Goal: Task Accomplishment & Management: Complete application form

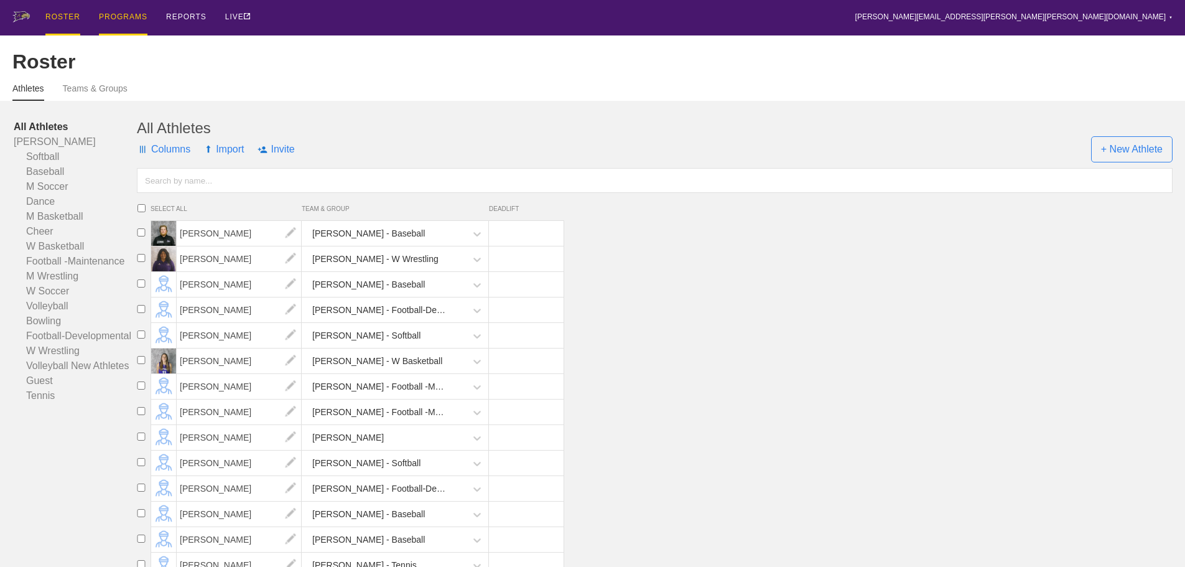
click at [110, 11] on div "PROGRAMS" at bounding box center [123, 17] width 49 height 35
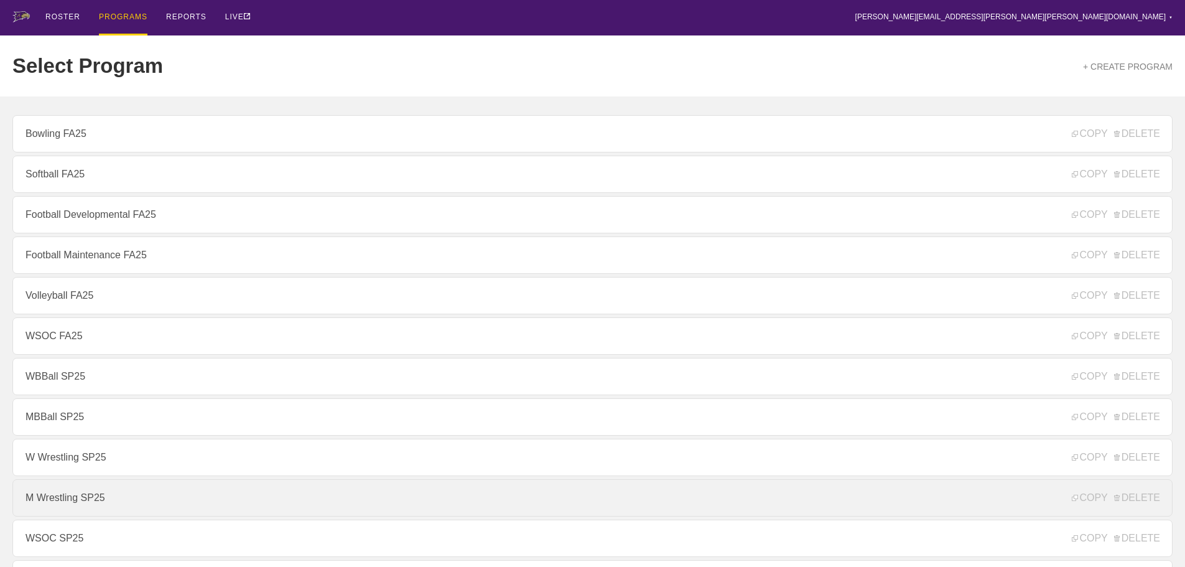
click at [64, 503] on link "M Wrestling SP25" at bounding box center [592, 497] width 1160 height 37
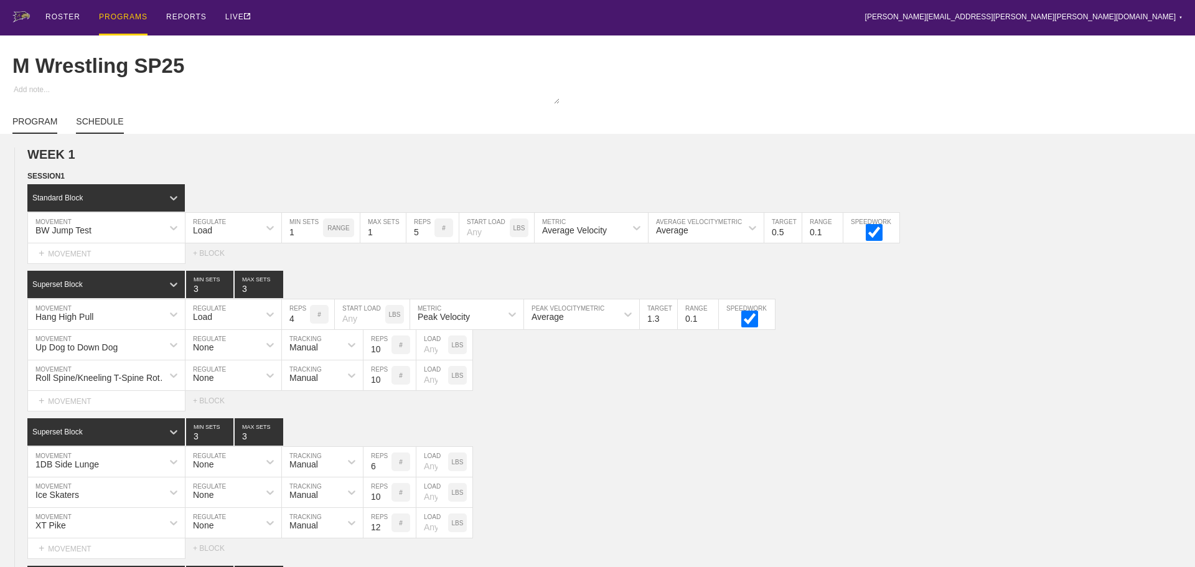
type textarea "x"
type input "M Wrestling SP25"
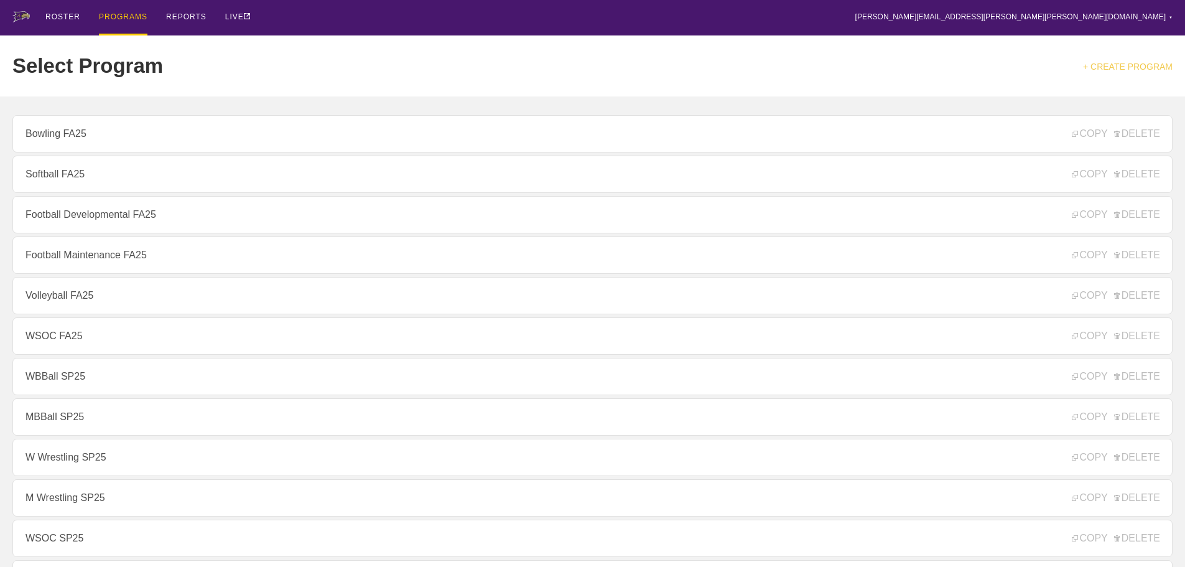
click at [1131, 67] on link "+ CREATE PROGRAM" at bounding box center [1128, 67] width 90 height 10
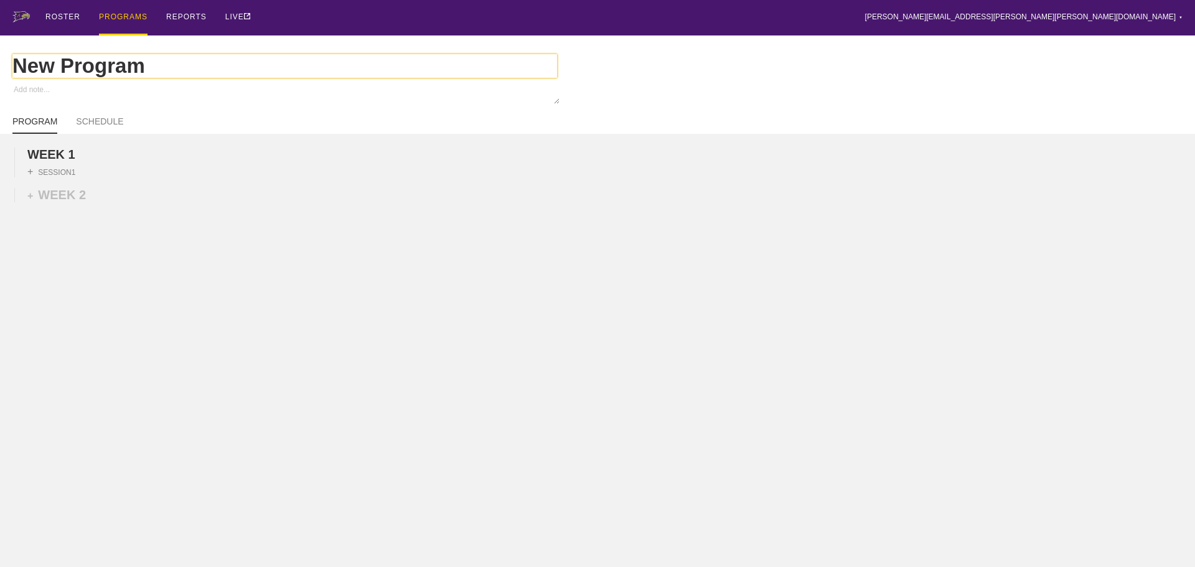
click at [112, 72] on input "New Program" at bounding box center [284, 66] width 544 height 24
drag, startPoint x: 152, startPoint y: 71, endPoint x: 0, endPoint y: 59, distance: 152.9
click at [0, 60] on div "New Program" at bounding box center [597, 65] width 1195 height 61
type textarea "x"
type input "M"
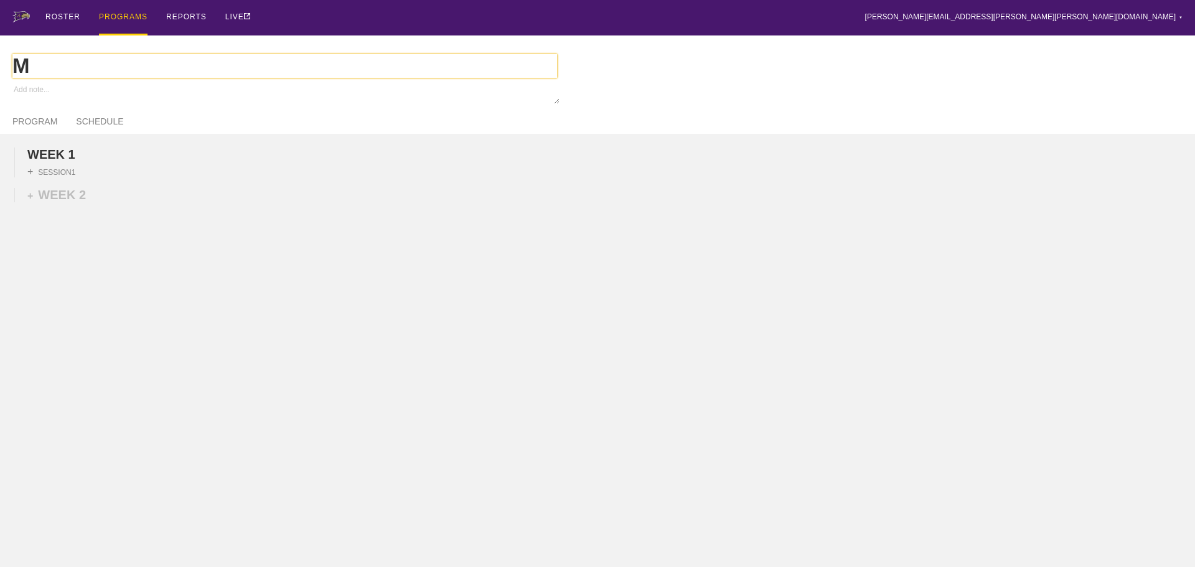
type textarea "x"
type input "M"
type textarea "x"
type input "M W"
type textarea "x"
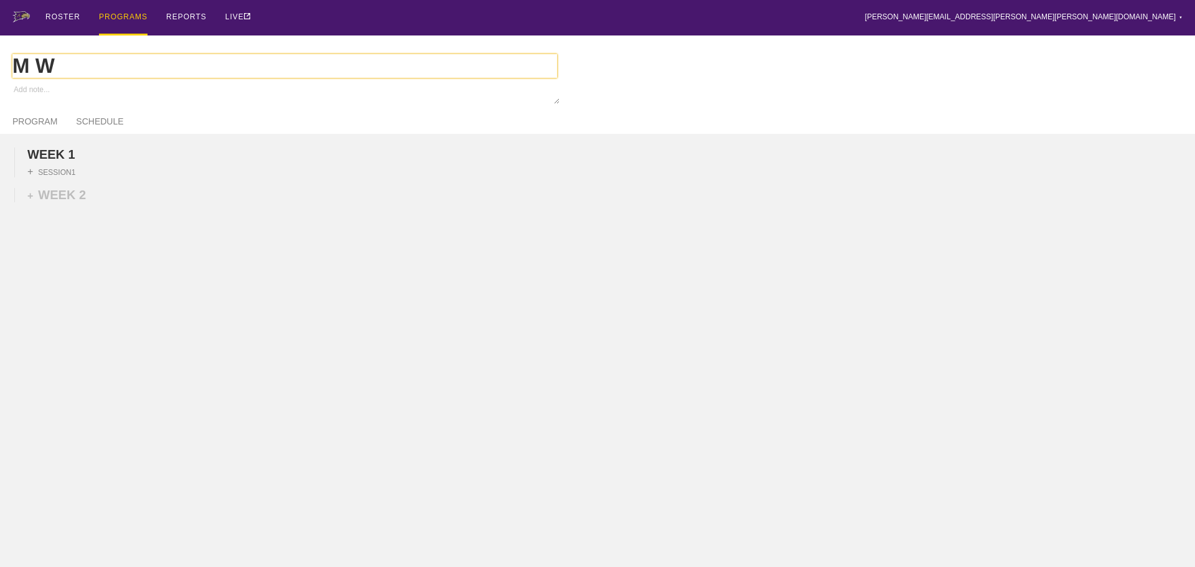
type input "M Wr"
type textarea "x"
type input "M Wre"
type textarea "x"
type input "M Wres"
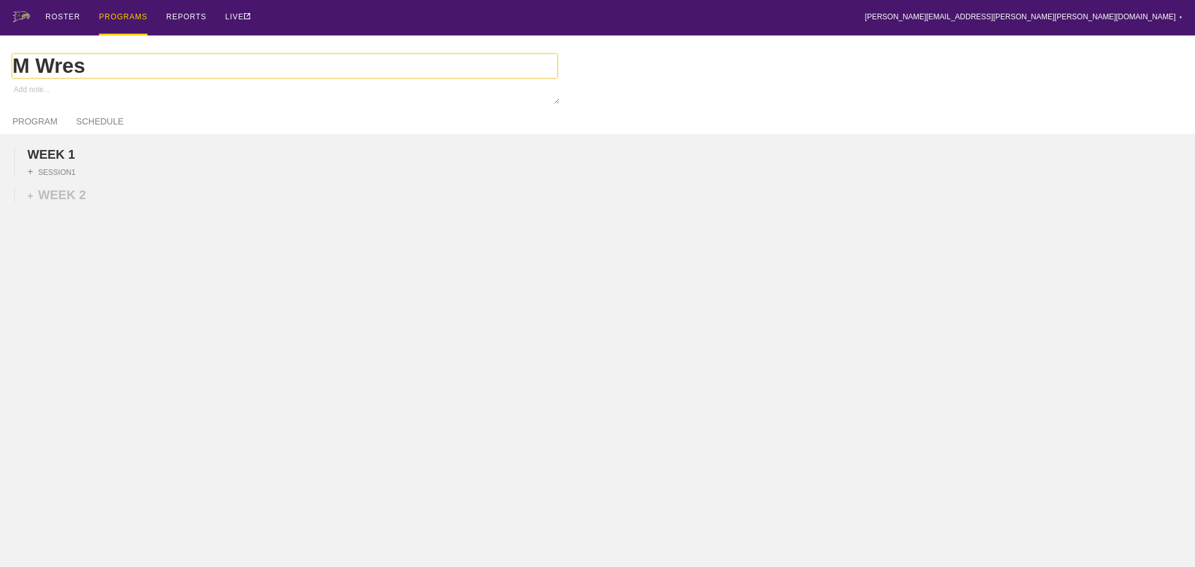
type textarea "x"
type input "M Wrest"
type textarea "x"
type input "M Wrestl"
type textarea "x"
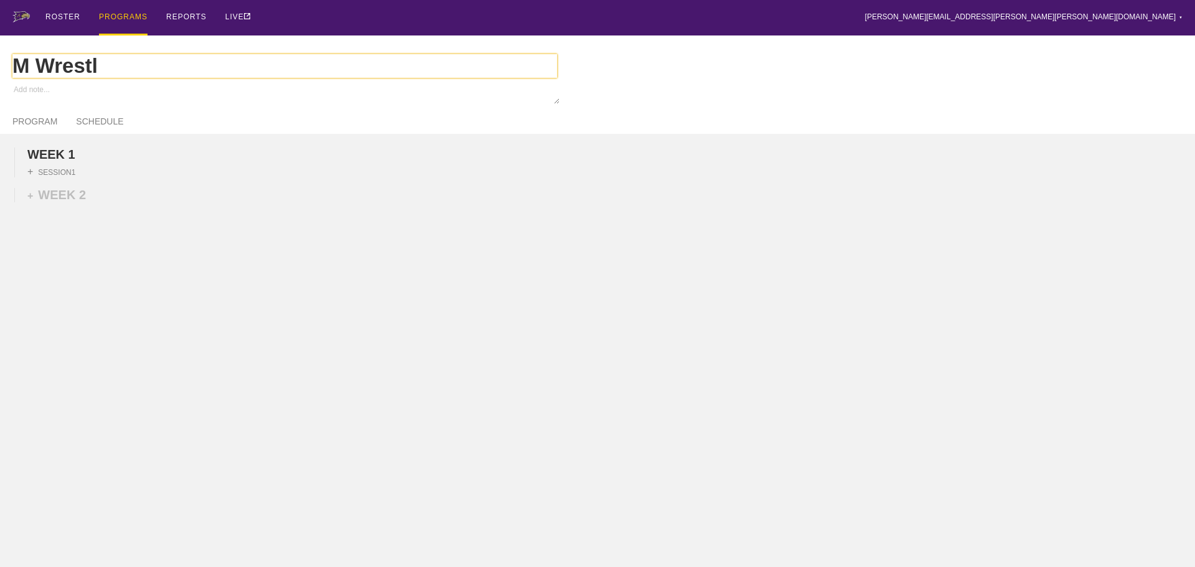
type input "M Wrestli"
type textarea "x"
type input "M Wrestlin"
type textarea "x"
type input "M Wrestling"
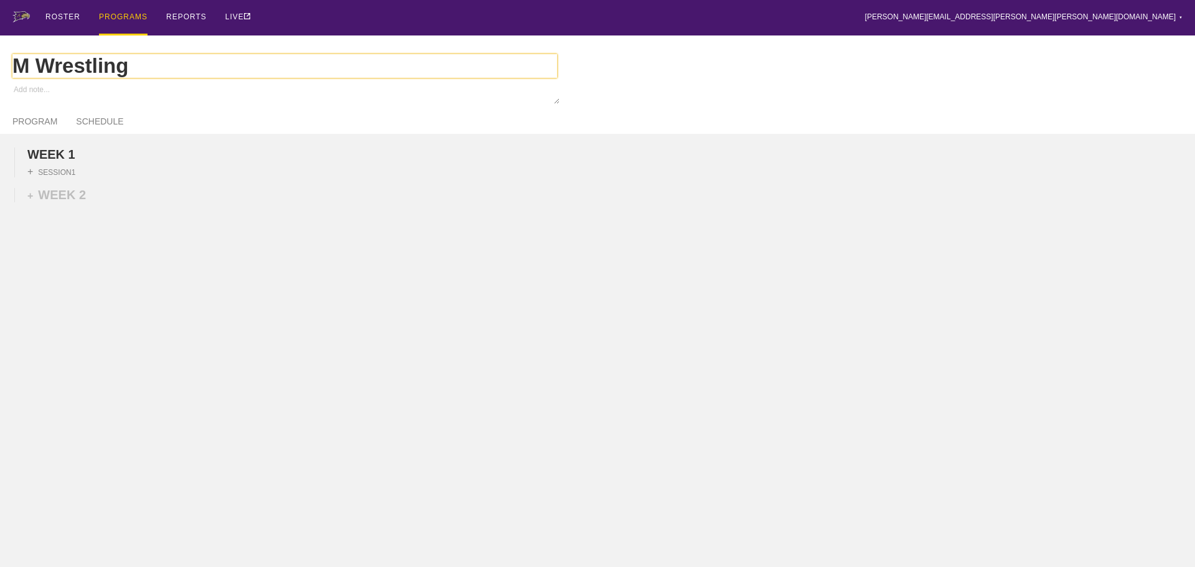
type textarea "x"
type input "M Wrestling"
type textarea "x"
type input "M Wrestling 2"
type textarea "x"
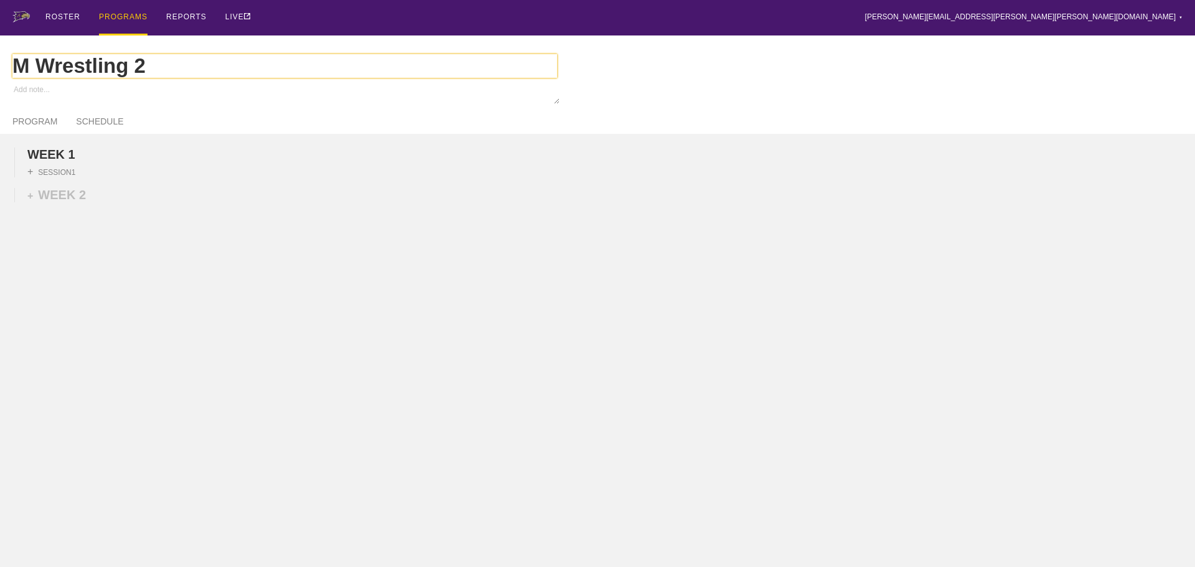
type input "M Wrestling 20"
type textarea "x"
type input "M Wrestling 2"
type textarea "x"
type input "M Wrestling"
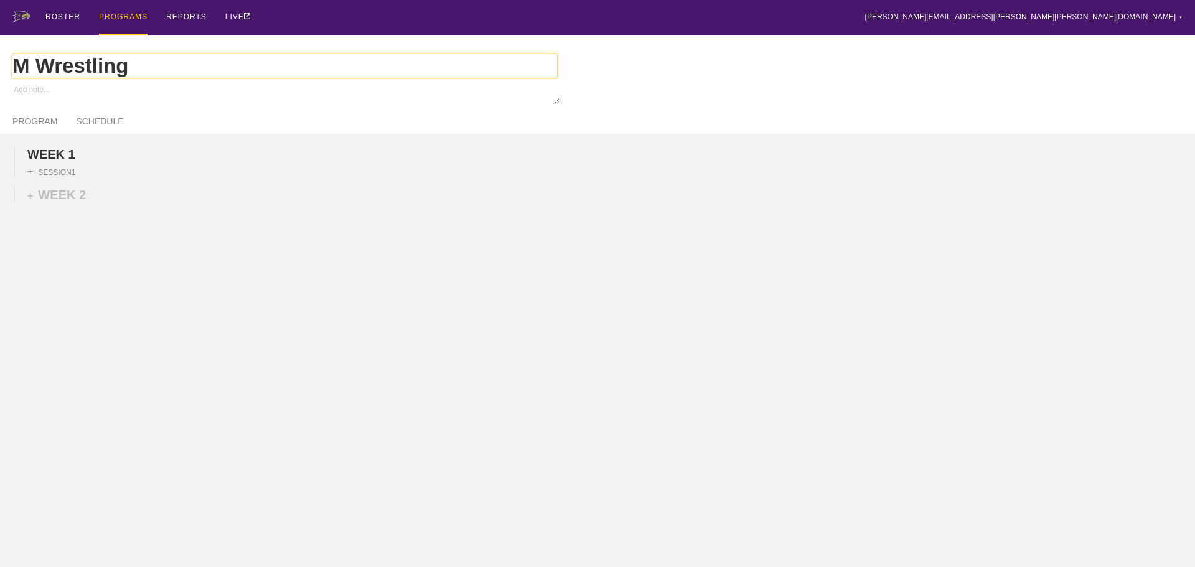
type textarea "x"
type input "M Wrestling F"
type textarea "x"
type input "M Wrestling FA"
type textarea "x"
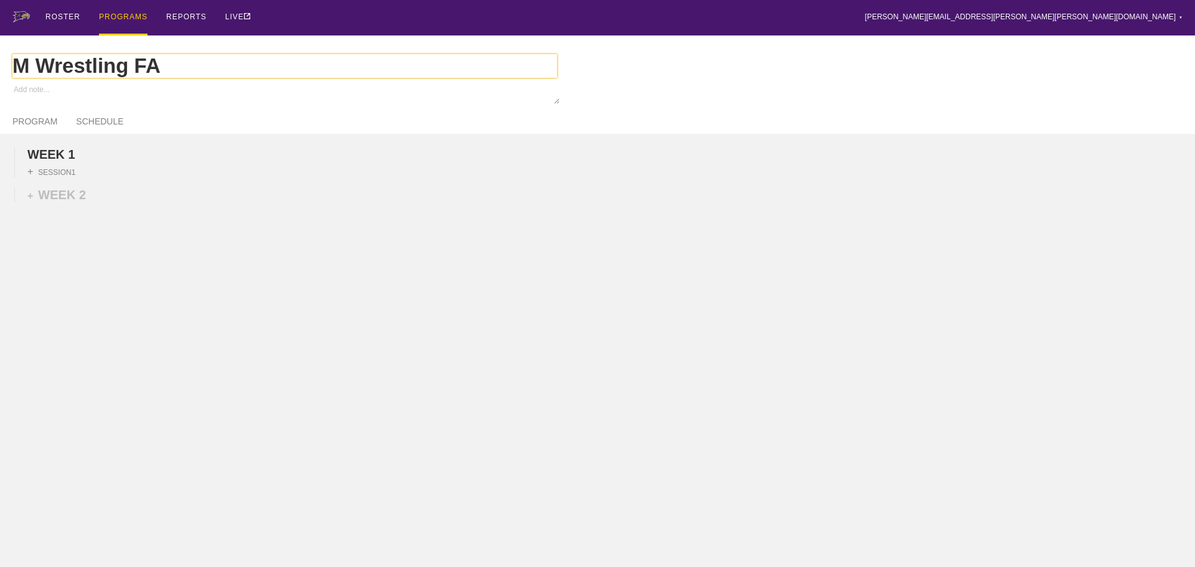
type input "M Wrestling FA2"
type textarea "x"
type input "M Wrestling FA25"
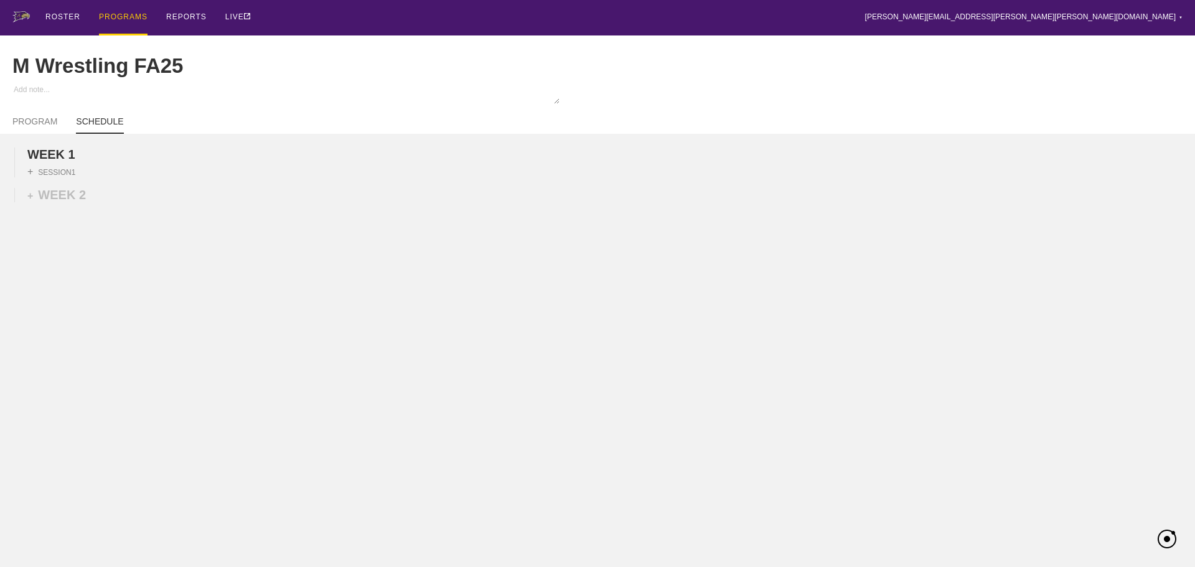
click at [90, 128] on link "SCHEDULE" at bounding box center [99, 124] width 47 height 17
click at [470, 148] on div "WEEK 1 DUPLICATE DELETE + SESSION 1 + WEEK 2" at bounding box center [597, 261] width 1195 height 255
click at [97, 131] on link "SCHEDULE" at bounding box center [99, 124] width 47 height 17
type textarea "x"
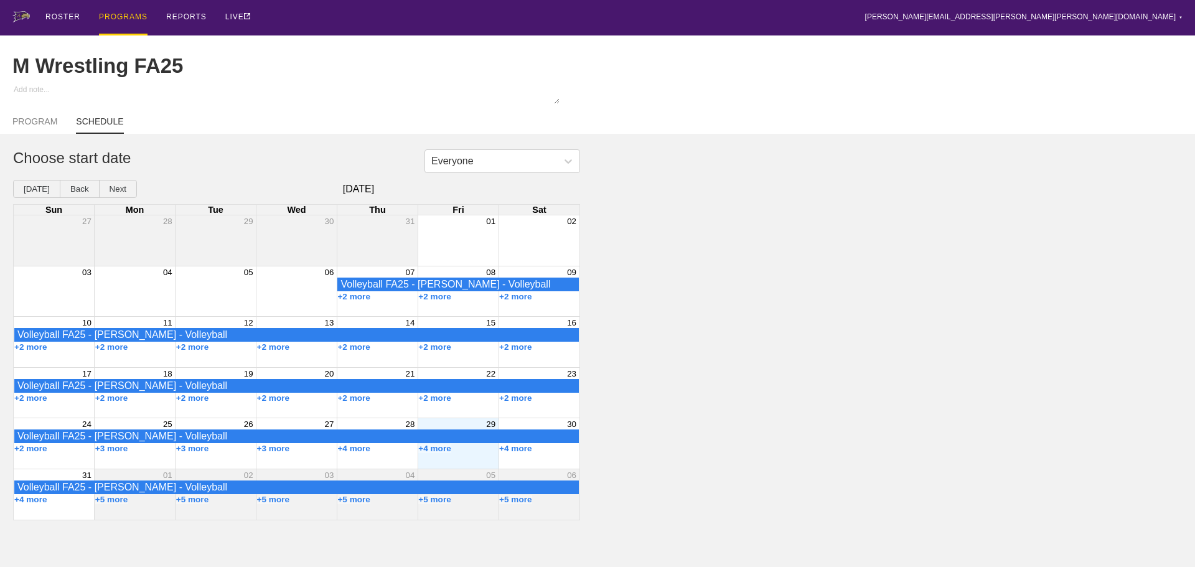
click at [449, 465] on div "Month View" at bounding box center [457, 443] width 81 height 50
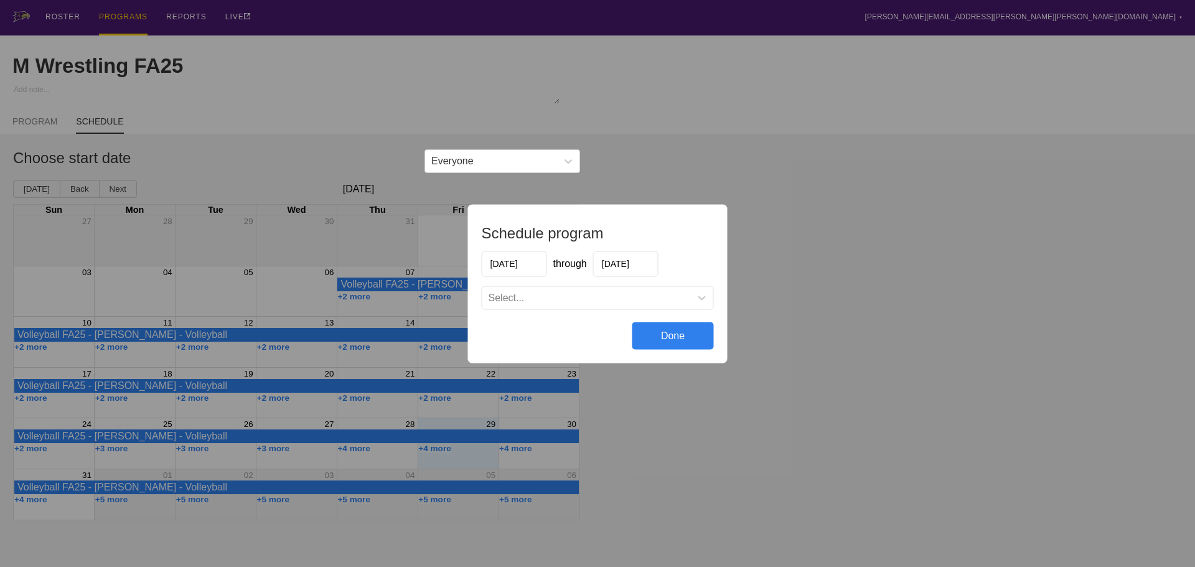
click at [632, 265] on input "[DATE]" at bounding box center [625, 264] width 65 height 26
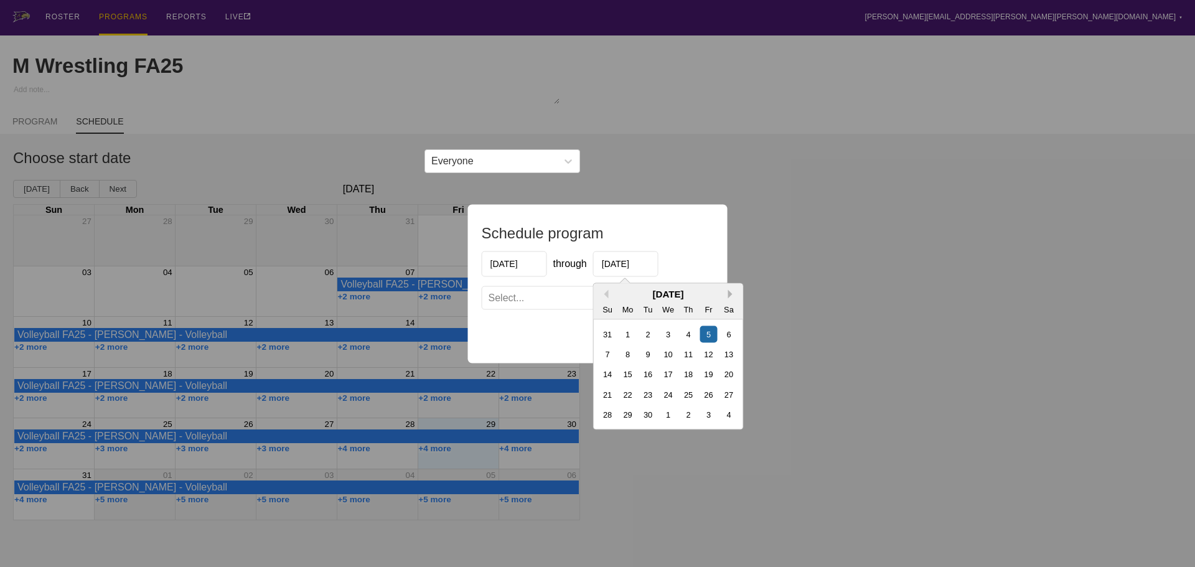
click at [729, 292] on button "Next Month" at bounding box center [732, 293] width 9 height 9
click at [711, 355] on div "12" at bounding box center [708, 353] width 17 height 17
type input "[DATE]"
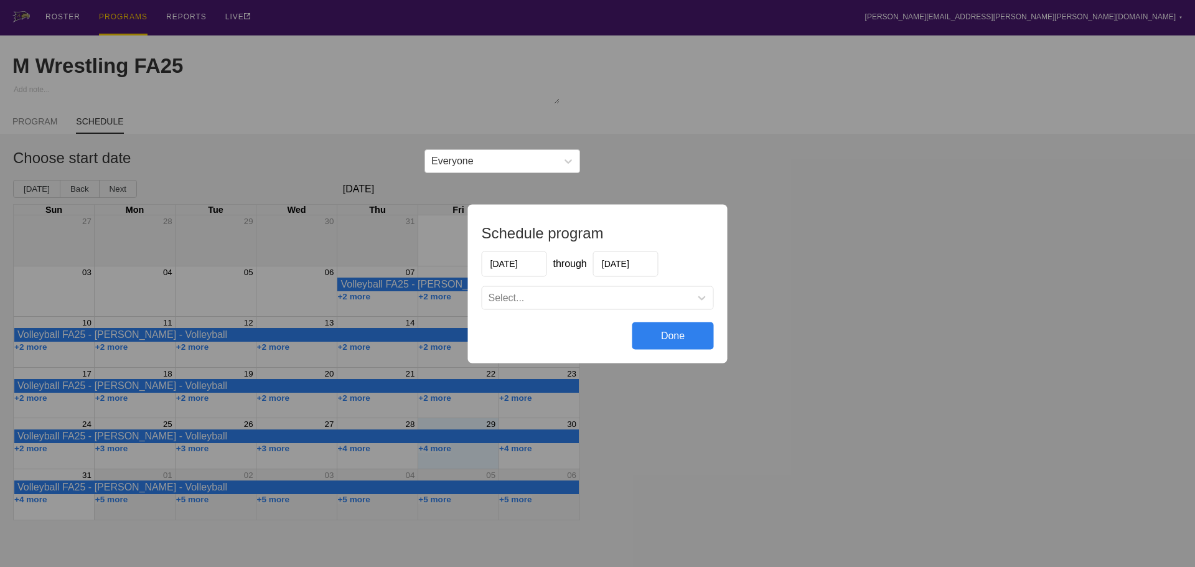
click at [625, 301] on div "Select..." at bounding box center [586, 297] width 208 height 12
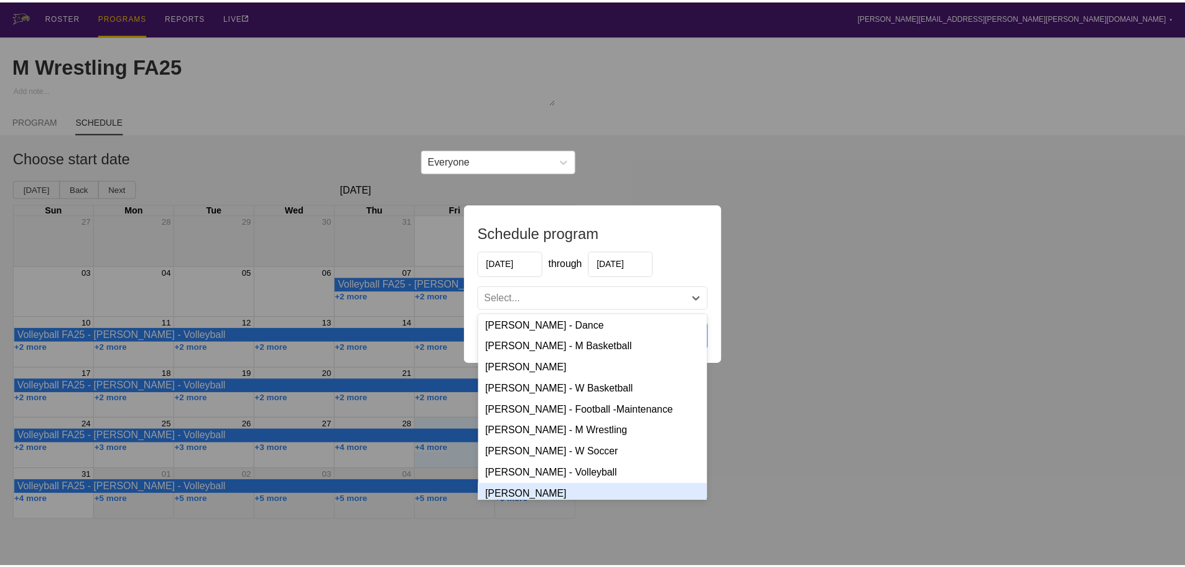
scroll to position [199, 0]
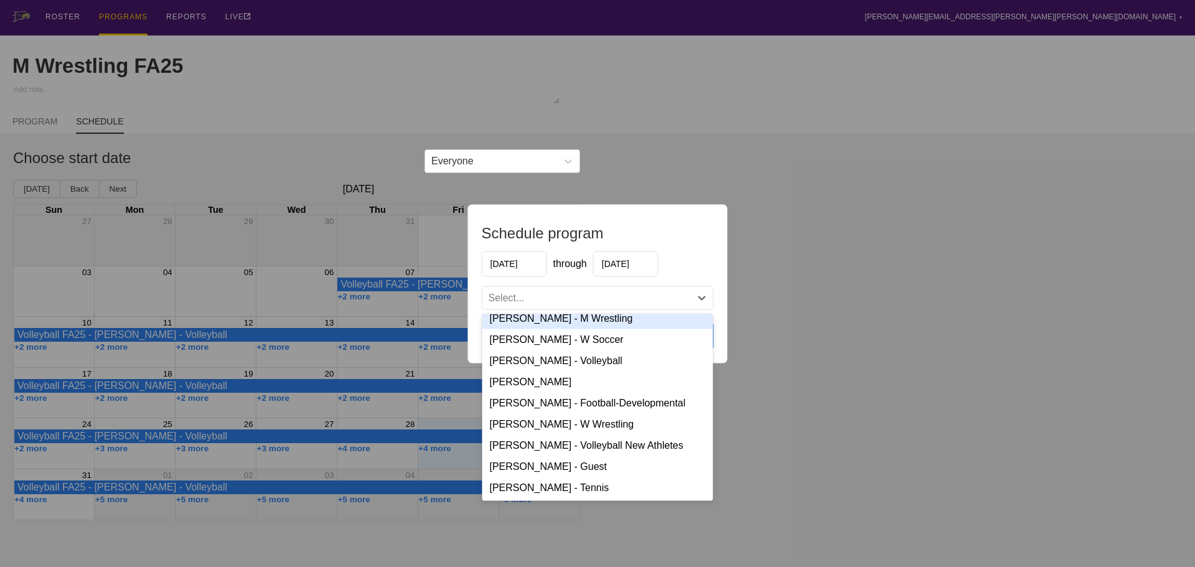
click at [552, 321] on div "[PERSON_NAME] - M Wrestling" at bounding box center [597, 317] width 231 height 21
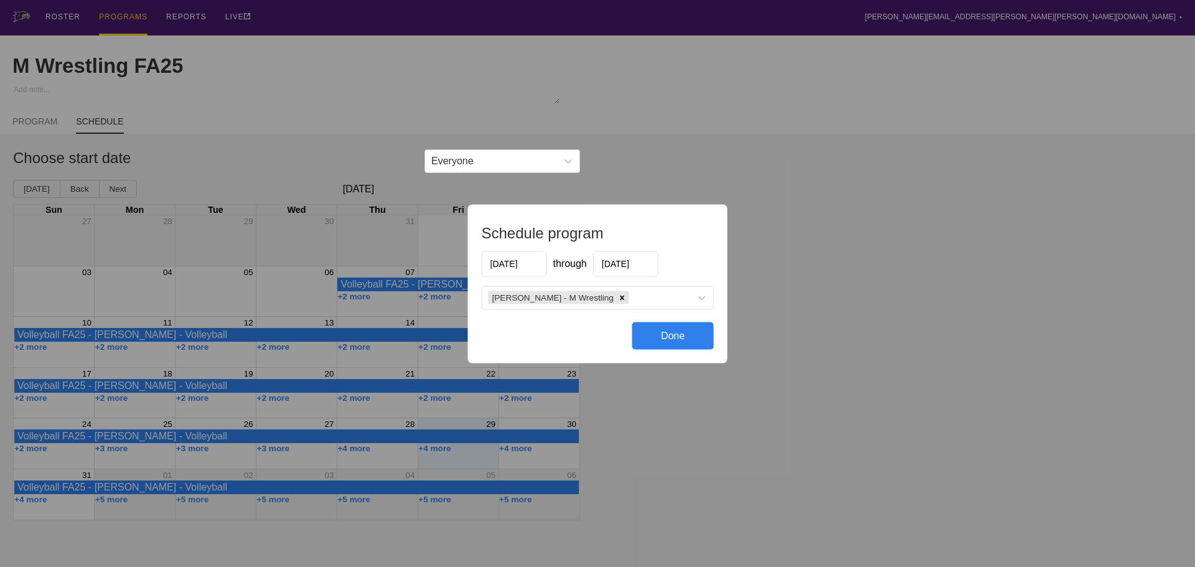
click at [686, 332] on div "Done" at bounding box center [673, 335] width 82 height 27
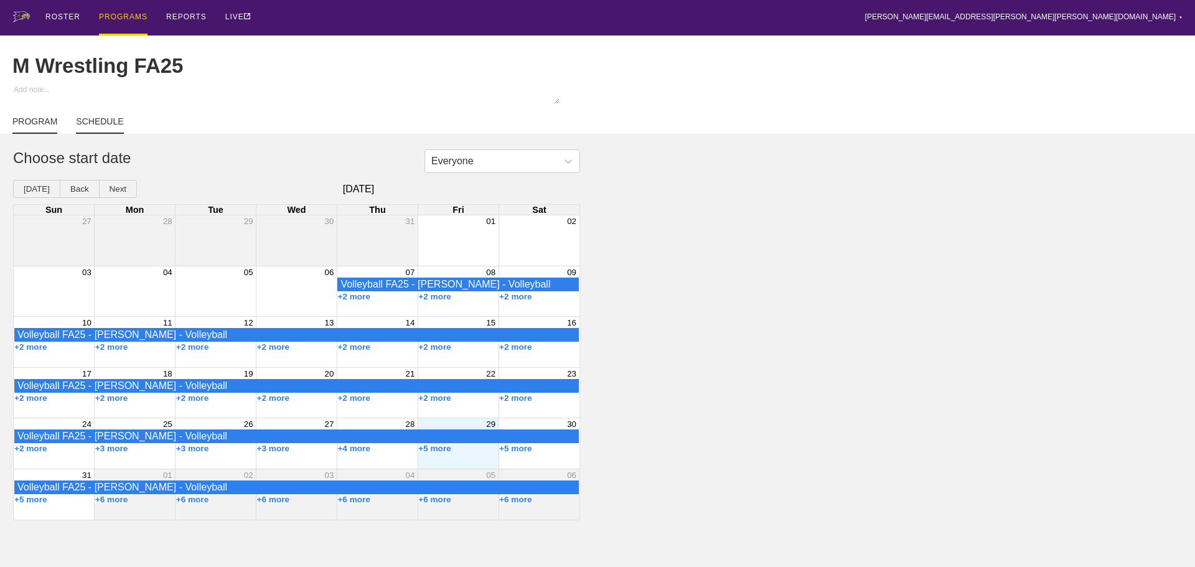
click at [34, 129] on link "PROGRAM" at bounding box center [34, 124] width 45 height 17
type textarea "x"
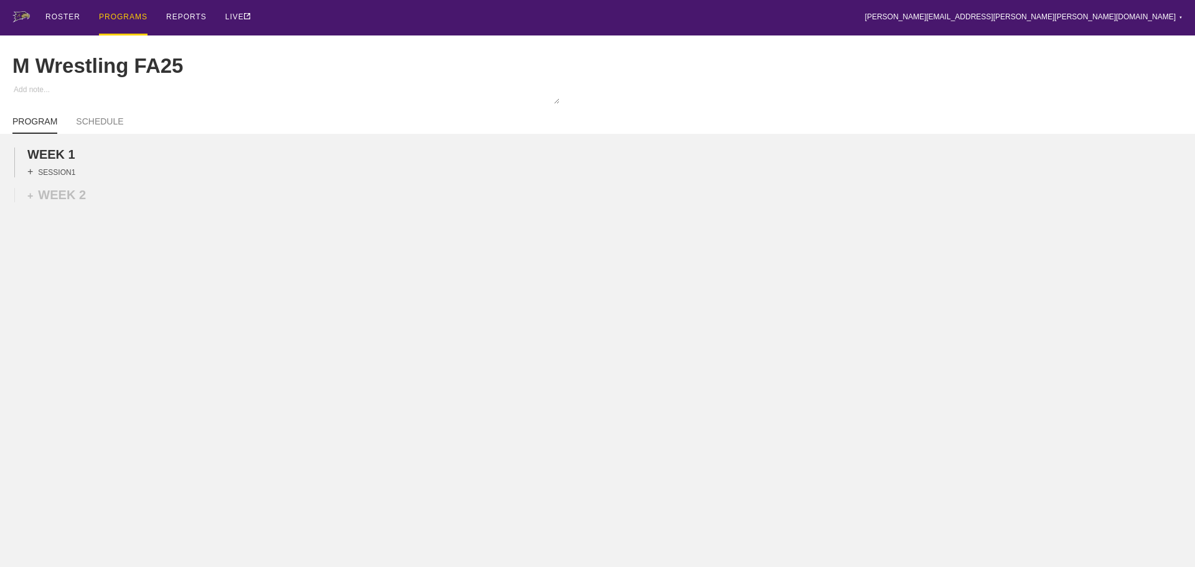
click at [57, 177] on div "+ SESSION 1" at bounding box center [51, 171] width 48 height 11
click at [87, 203] on div "+ BLOCK" at bounding box center [105, 194] width 157 height 20
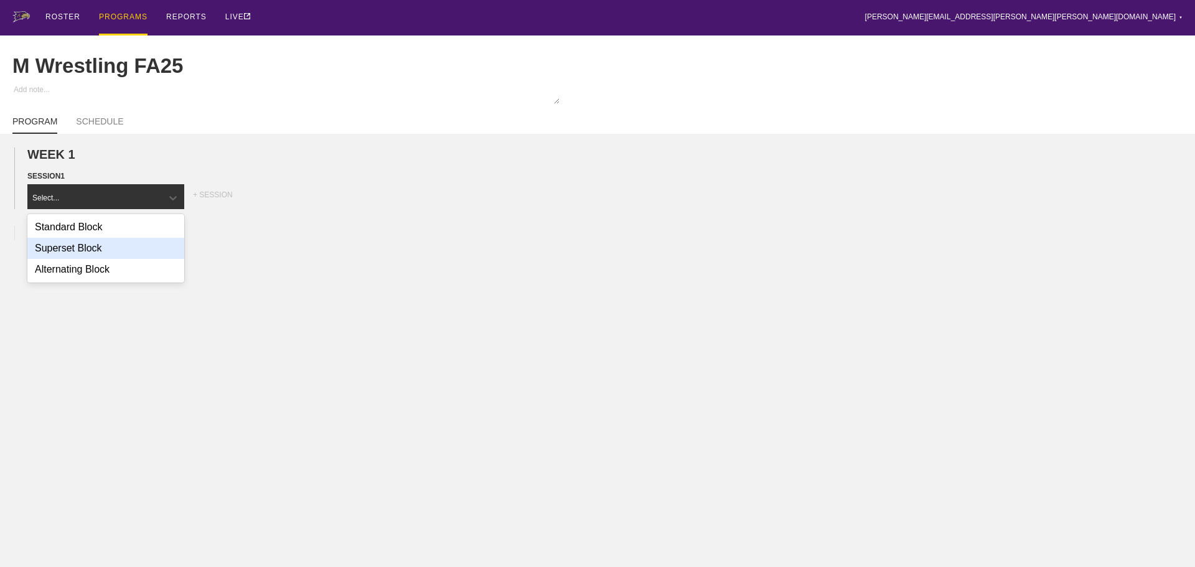
click at [79, 254] on div "Superset Block" at bounding box center [105, 248] width 157 height 21
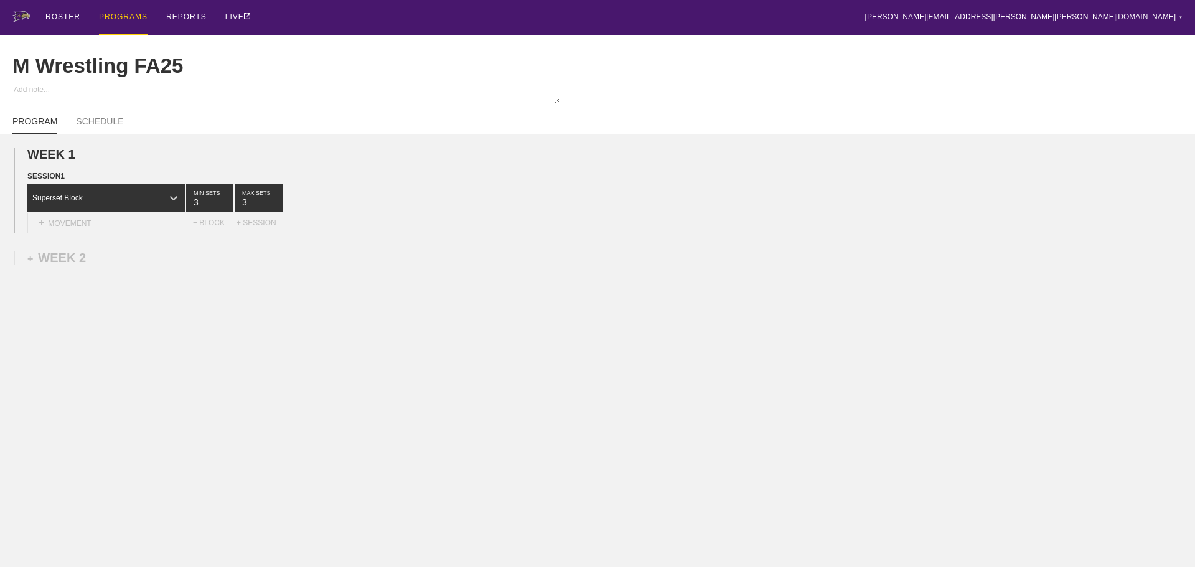
click at [142, 231] on div "+ MOVEMENT" at bounding box center [106, 223] width 158 height 21
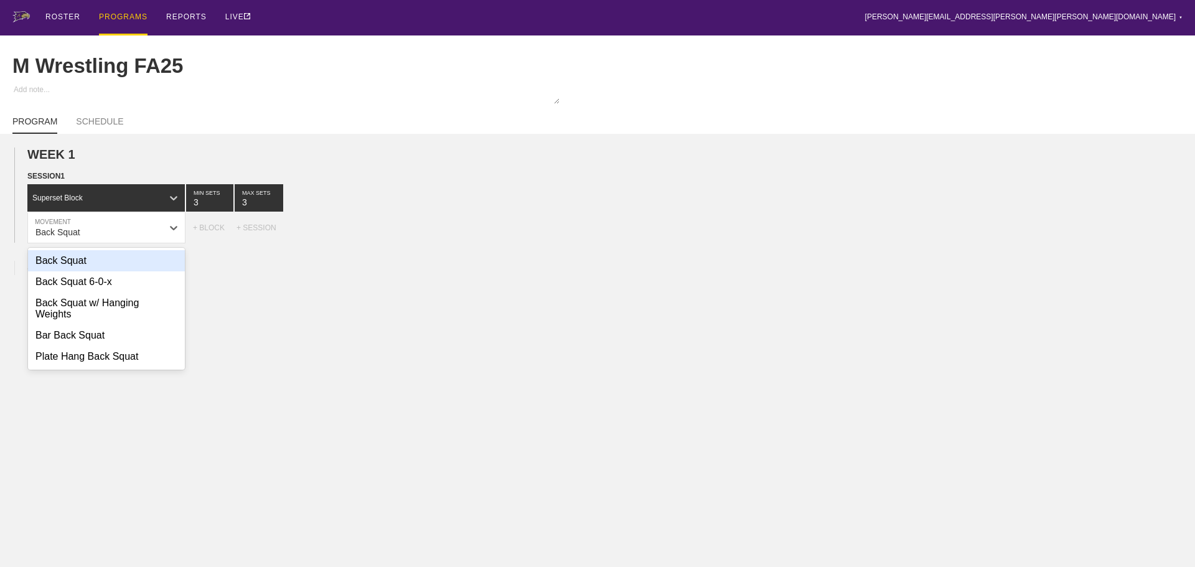
click at [82, 270] on div "Back Squat" at bounding box center [106, 260] width 157 height 21
type input "Back Squat"
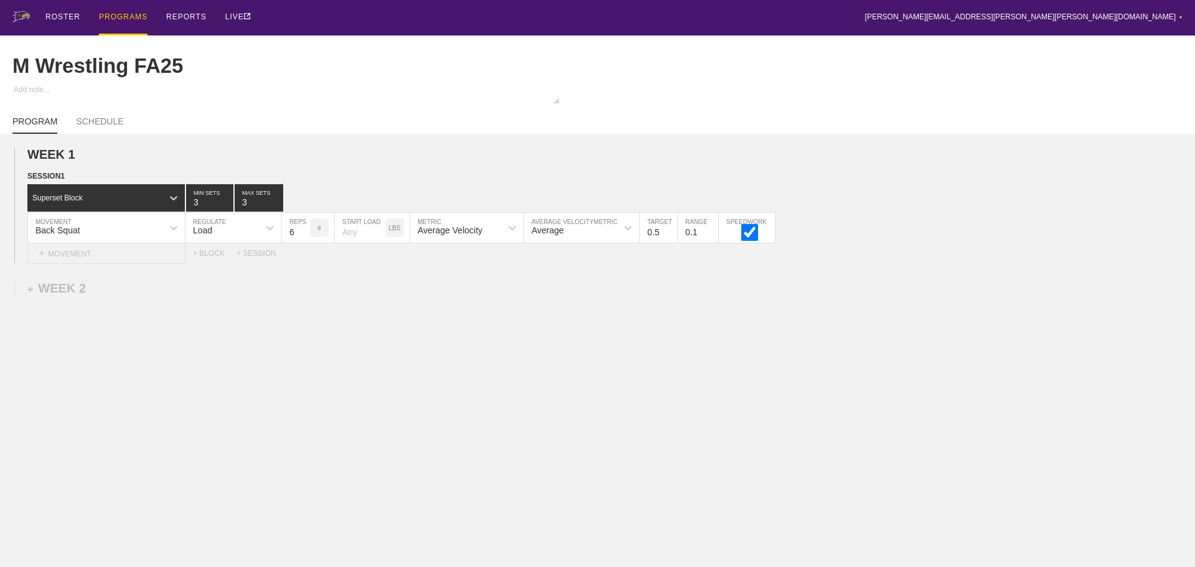
click at [123, 261] on div "+ MOVEMENT" at bounding box center [106, 253] width 158 height 21
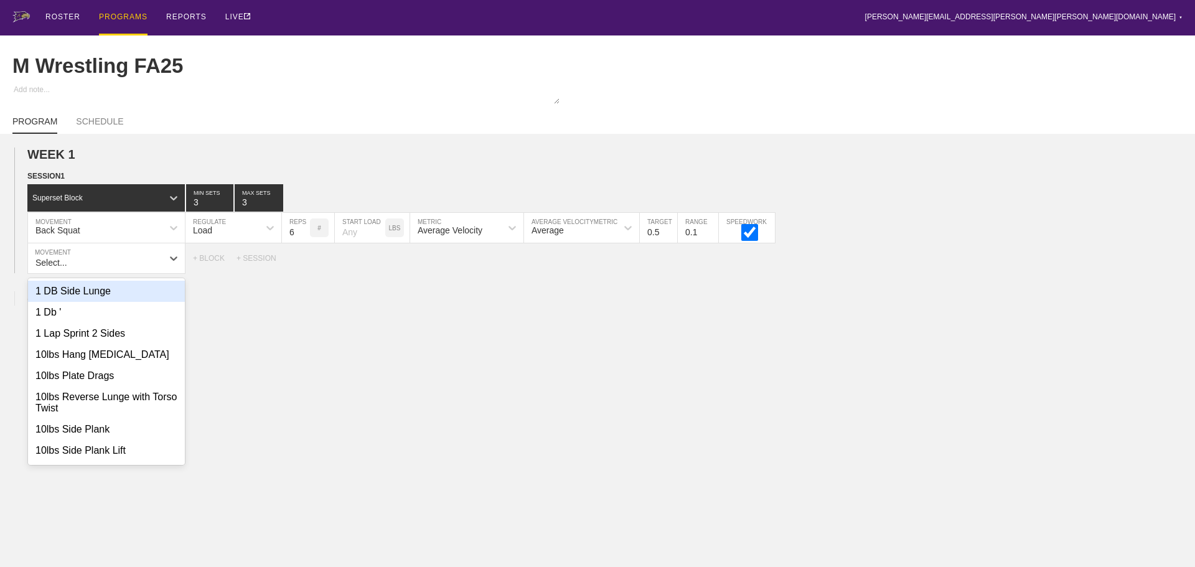
type input "F"
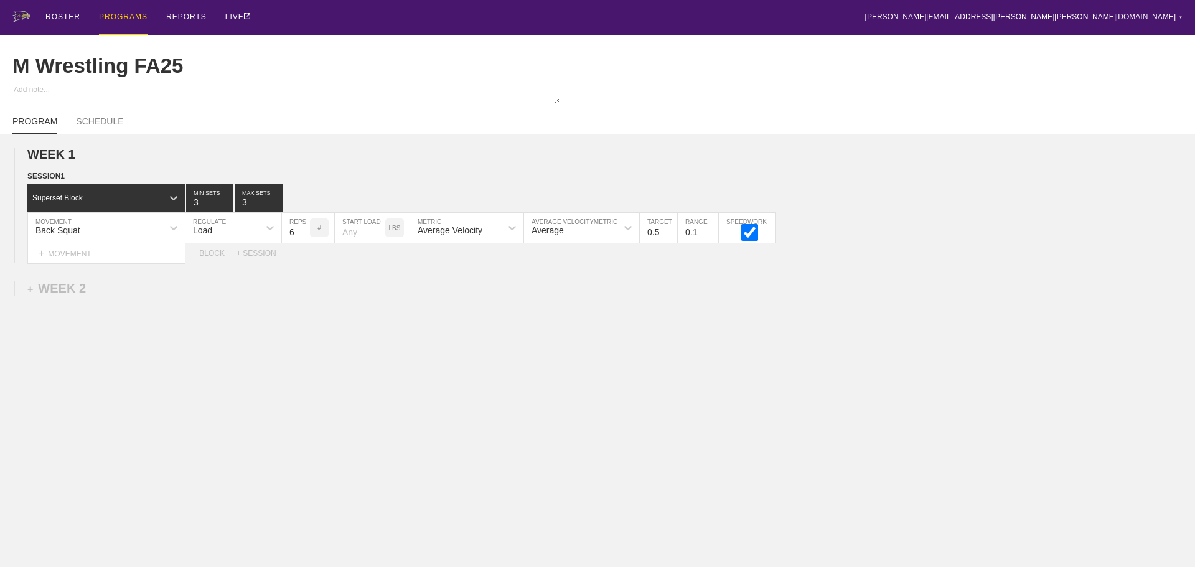
drag, startPoint x: 511, startPoint y: 435, endPoint x: 157, endPoint y: 254, distance: 397.6
click at [508, 432] on div "WEEK 1 DUPLICATE DELETE SESSION 1 Superset Block 3 MIN SETS 3 MAX SETS DUPLICAT…" at bounding box center [597, 308] width 1195 height 348
drag, startPoint x: 212, startPoint y: 258, endPoint x: 197, endPoint y: 261, distance: 14.6
click at [212, 258] on div "+ BLOCK" at bounding box center [215, 253] width 44 height 9
click at [89, 312] on div "+ MOVEMENT" at bounding box center [106, 309] width 158 height 21
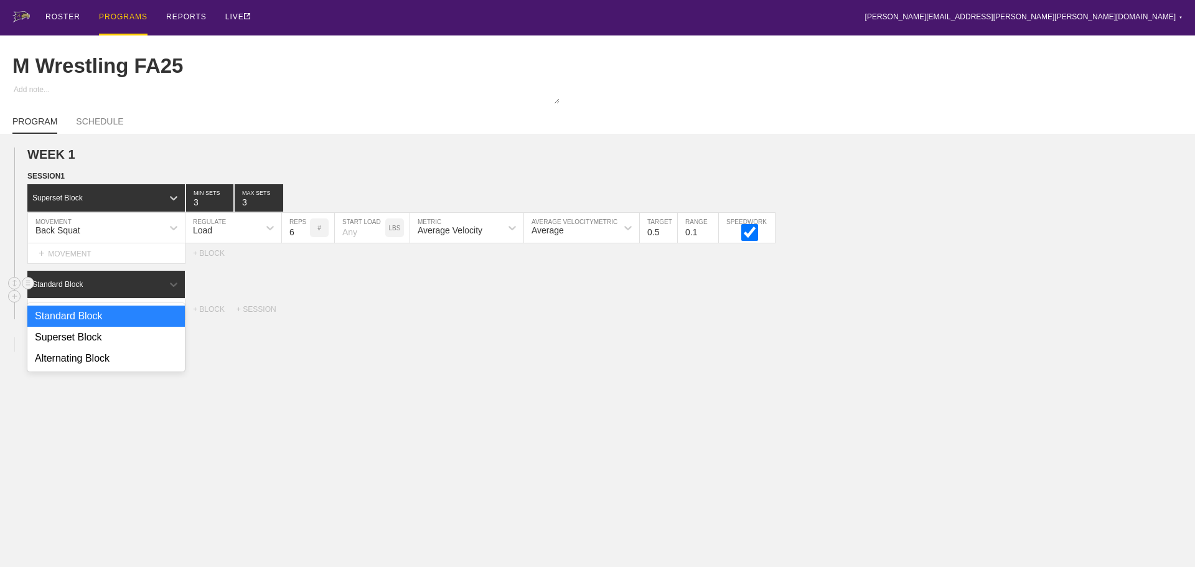
click at [71, 289] on div "Standard Block" at bounding box center [57, 284] width 50 height 9
click at [77, 348] on div "Superset Block" at bounding box center [105, 337] width 157 height 21
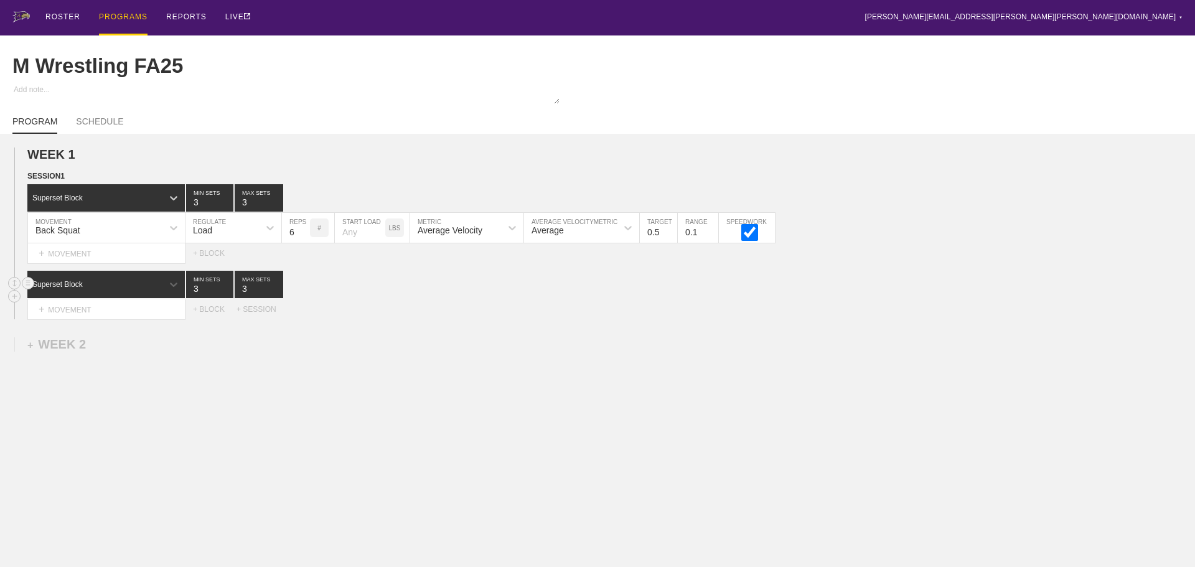
click at [191, 298] on input "3" at bounding box center [209, 284] width 47 height 27
type input "1"
click at [252, 298] on input "3" at bounding box center [259, 284] width 49 height 27
type input "1"
click at [118, 312] on div "+ MOVEMENT" at bounding box center [106, 309] width 158 height 21
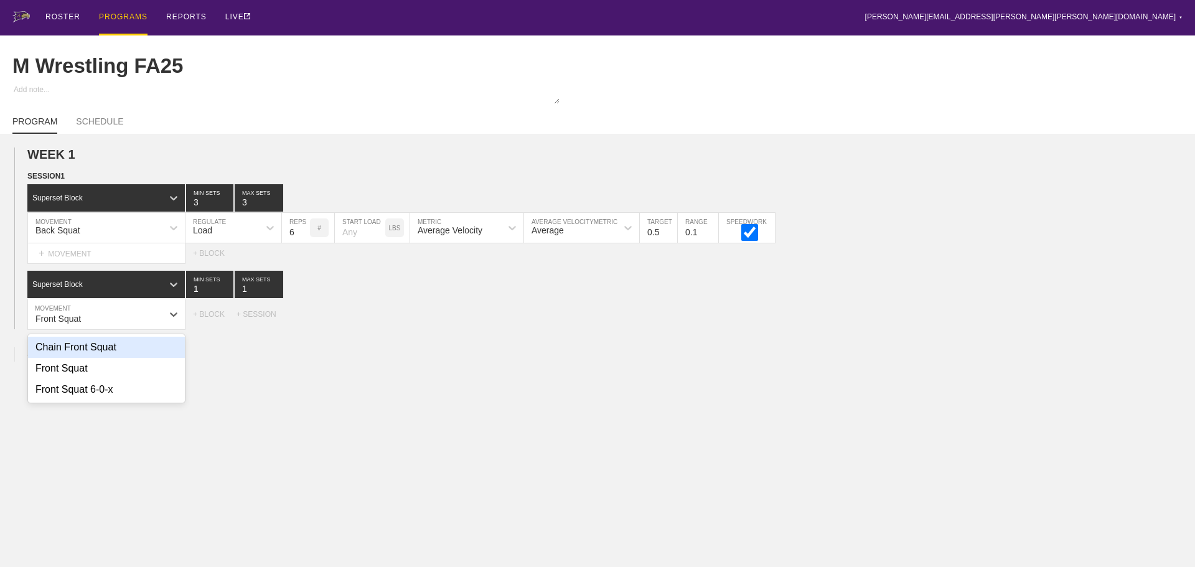
type input "Front Squat"
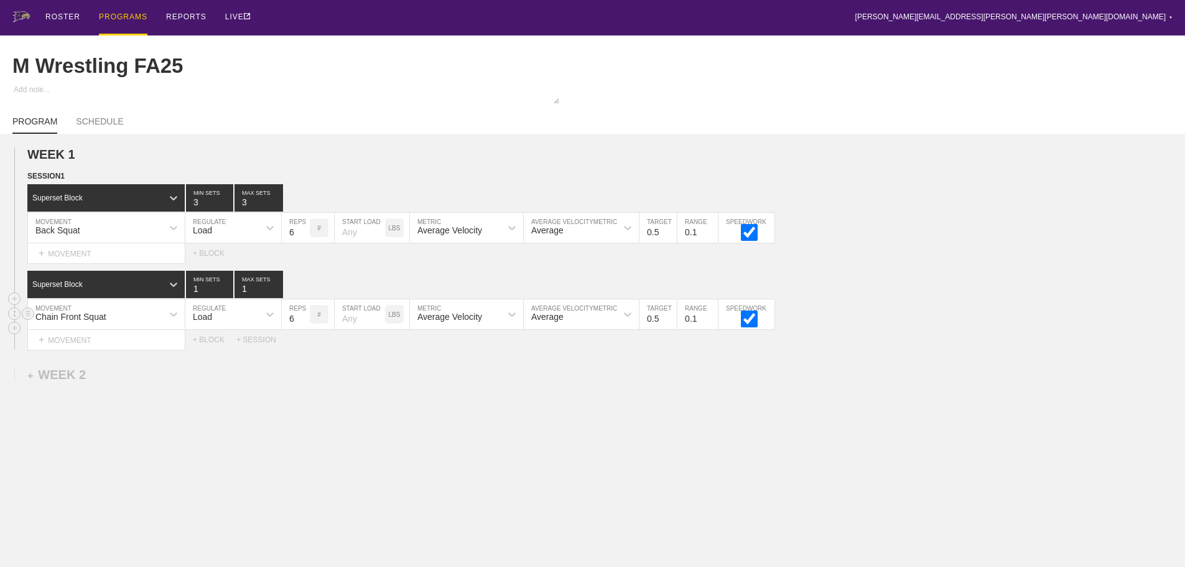
click at [117, 325] on div "Chain Front Squat" at bounding box center [95, 314] width 134 height 21
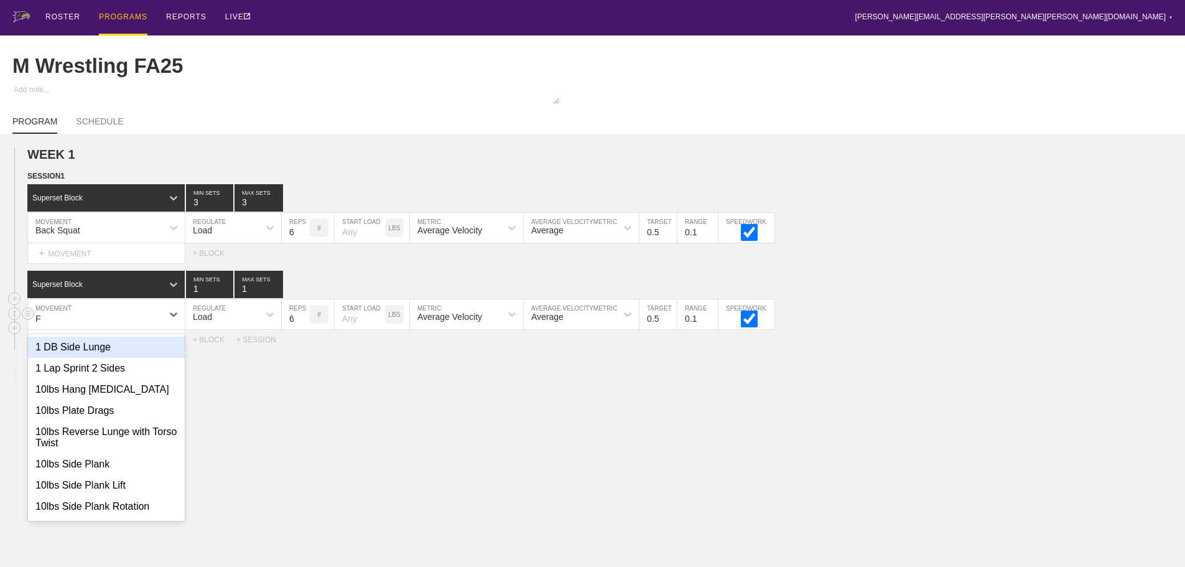
type input "Fr"
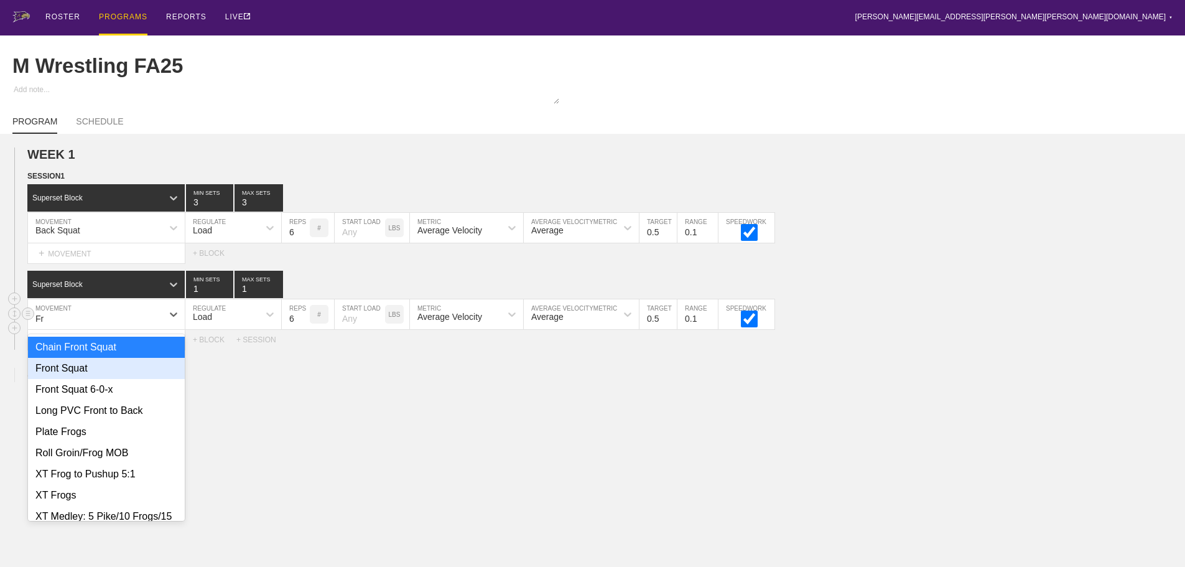
click at [84, 379] on div "Front Squat" at bounding box center [106, 368] width 157 height 21
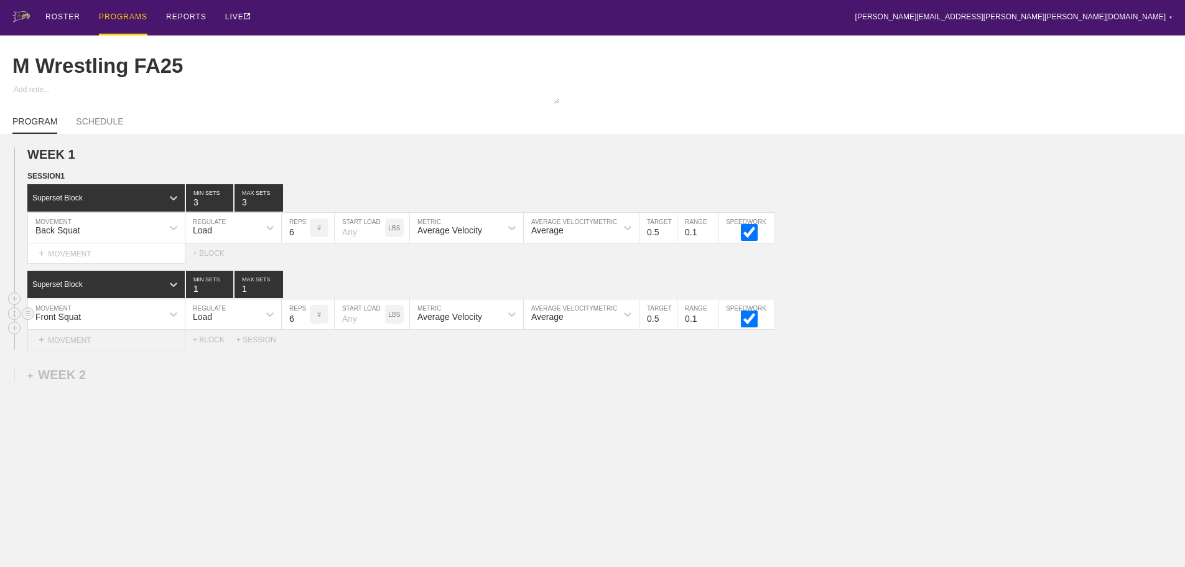
click at [91, 350] on div "+ MOVEMENT" at bounding box center [106, 340] width 158 height 21
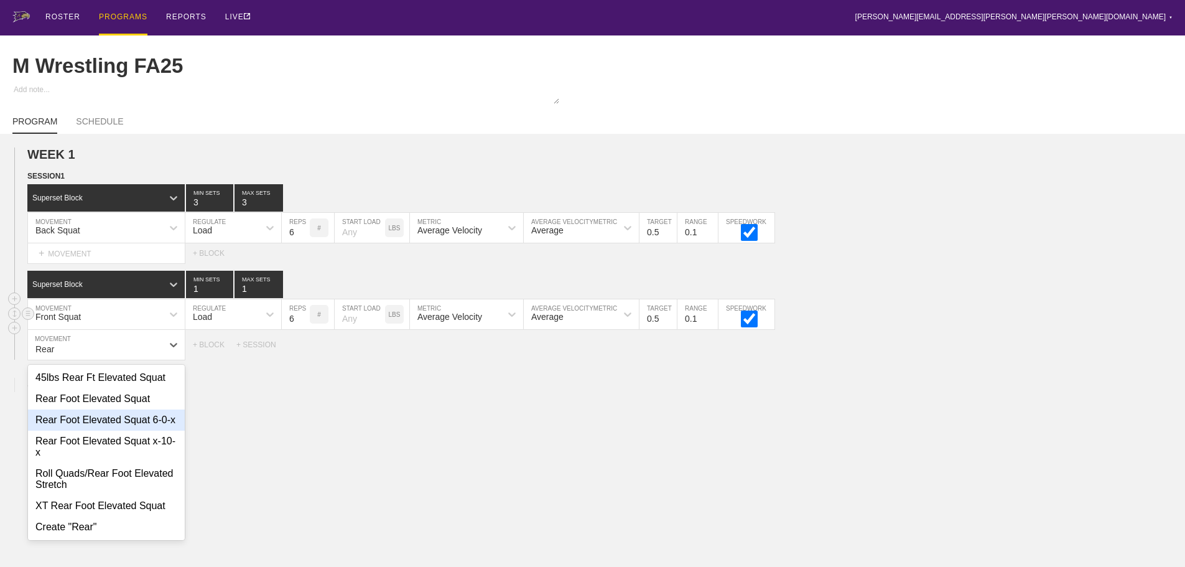
click at [141, 422] on div "Rear Foot Elevated Squat 6-0-x" at bounding box center [106, 419] width 157 height 21
type input "Rear"
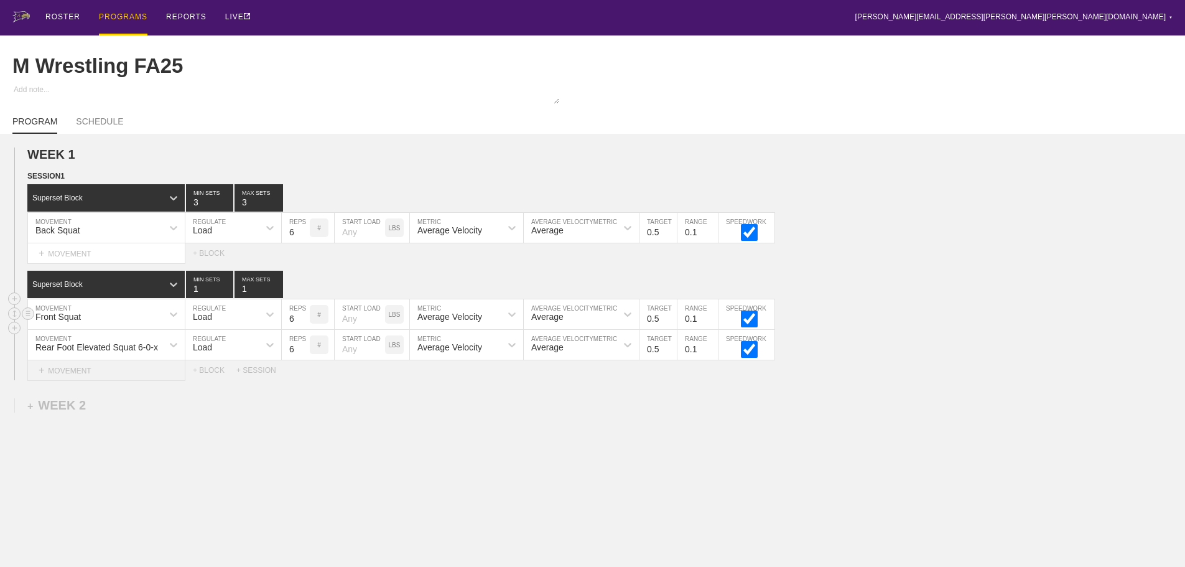
click at [127, 377] on div "+ MOVEMENT" at bounding box center [106, 370] width 158 height 21
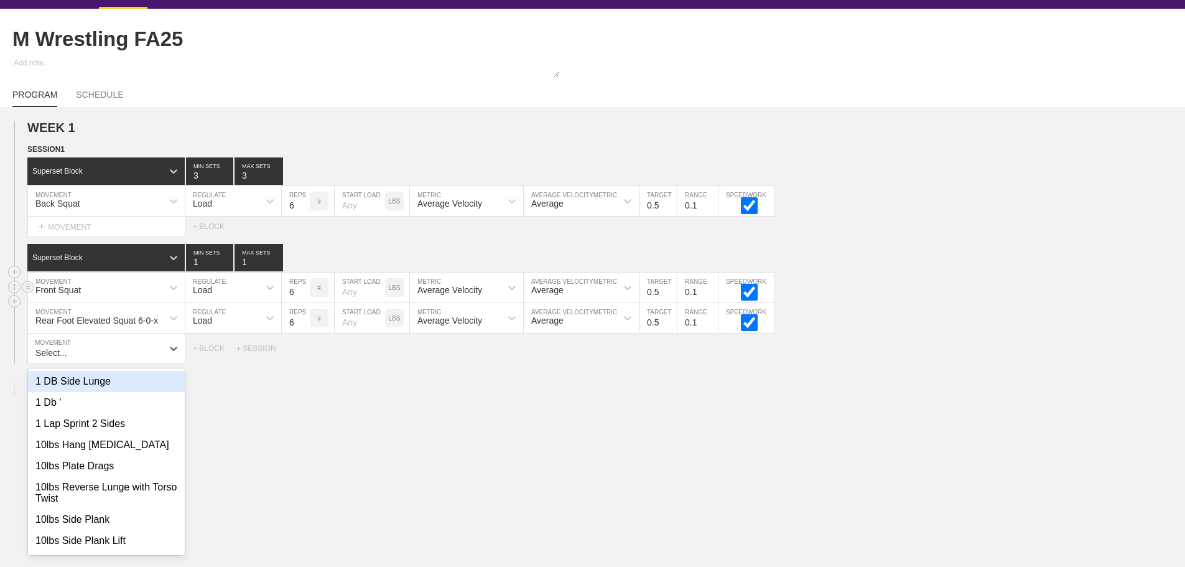
scroll to position [29, 0]
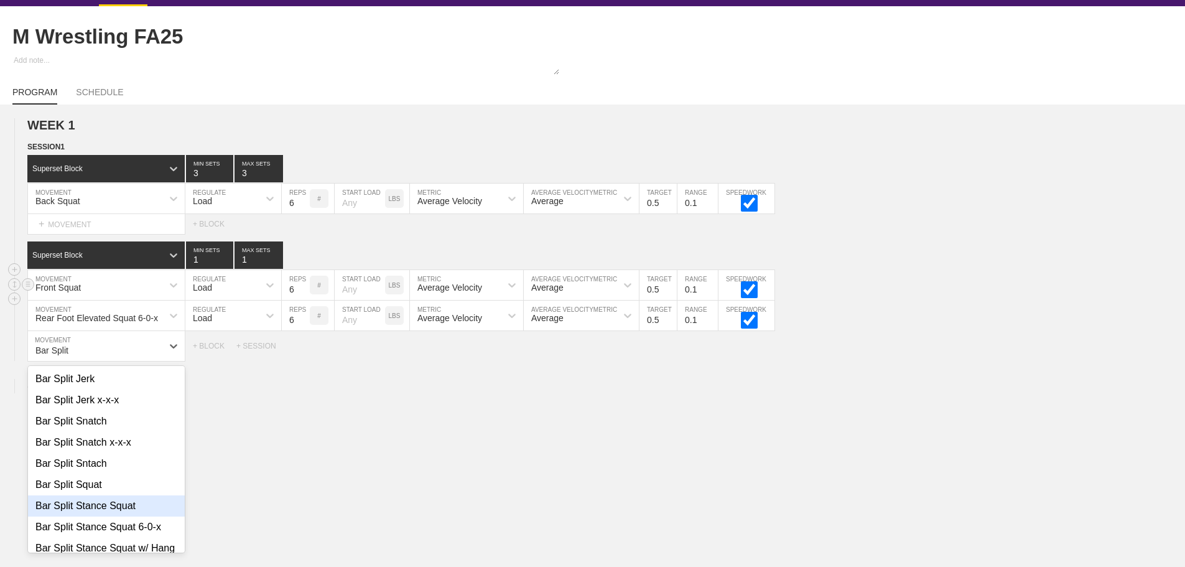
click at [122, 510] on div "Bar Split Stance Squat" at bounding box center [106, 505] width 157 height 21
type input "Bar Split"
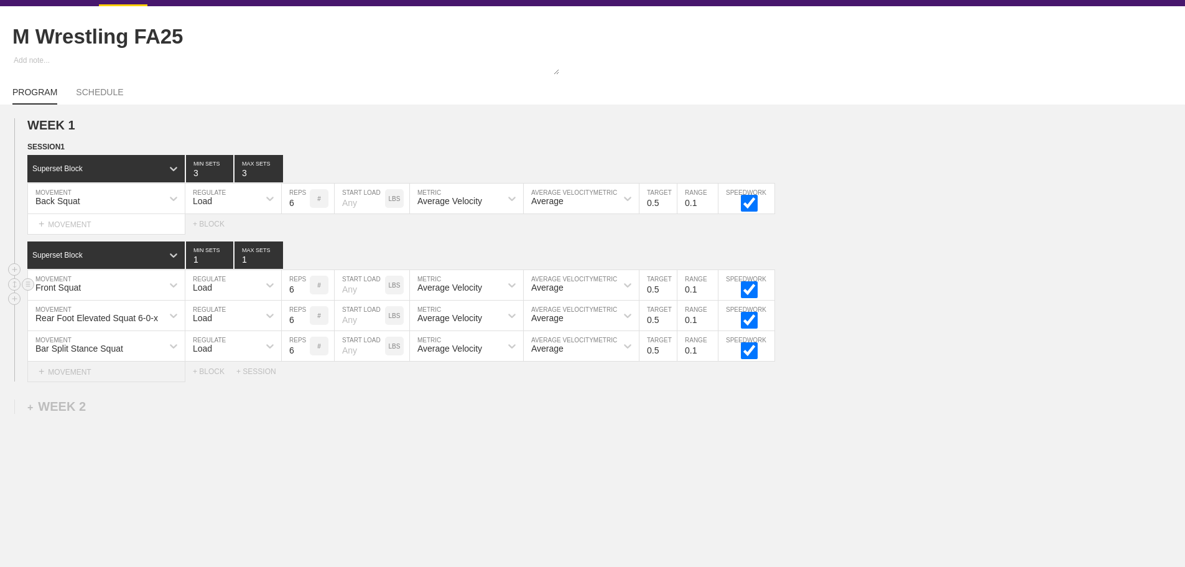
click at [101, 374] on div "+ MOVEMENT" at bounding box center [106, 371] width 158 height 21
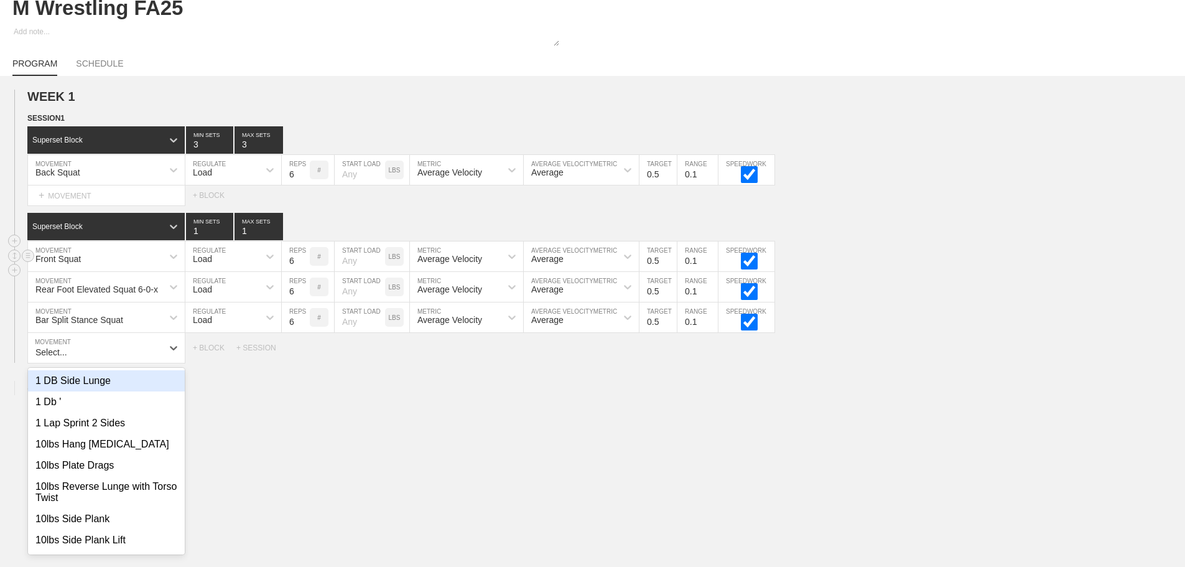
scroll to position [60, 0]
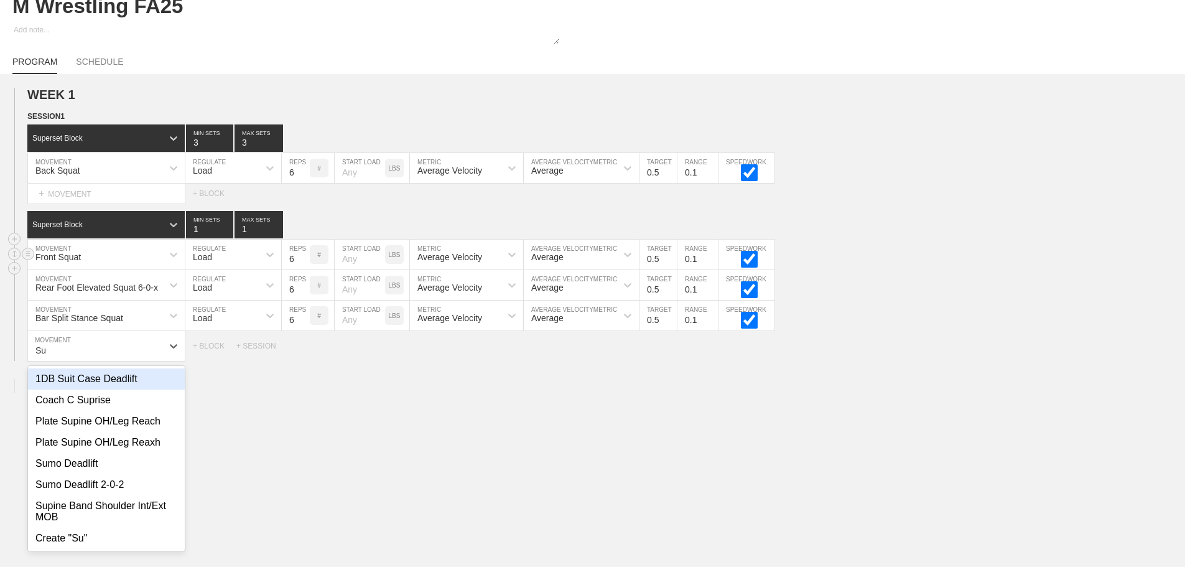
type input "S"
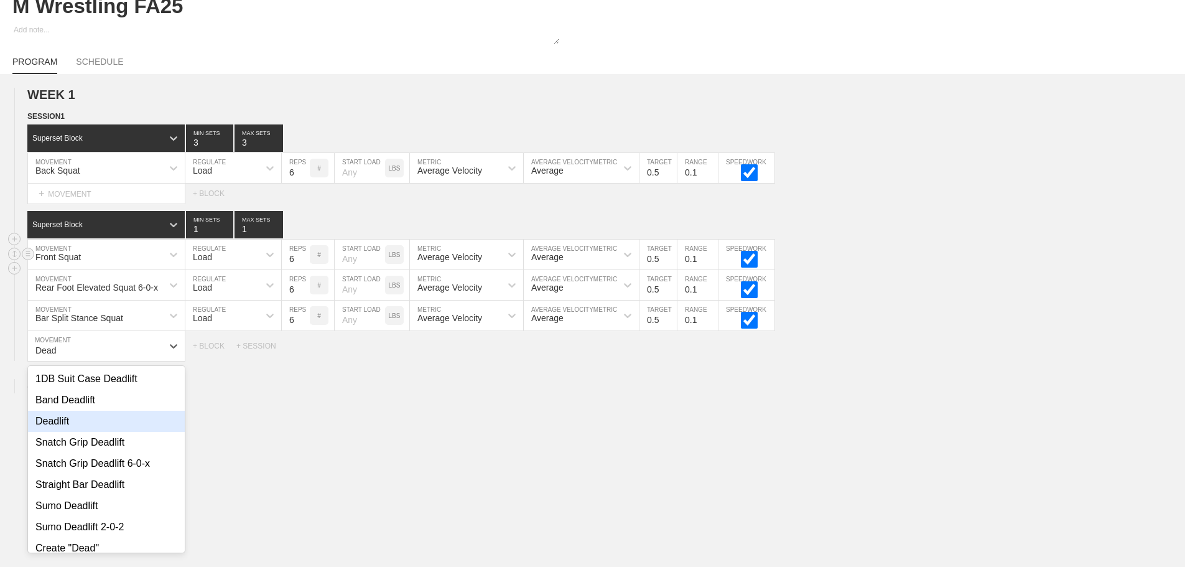
click at [86, 432] on div "Deadlift" at bounding box center [106, 421] width 157 height 21
type input "Dead"
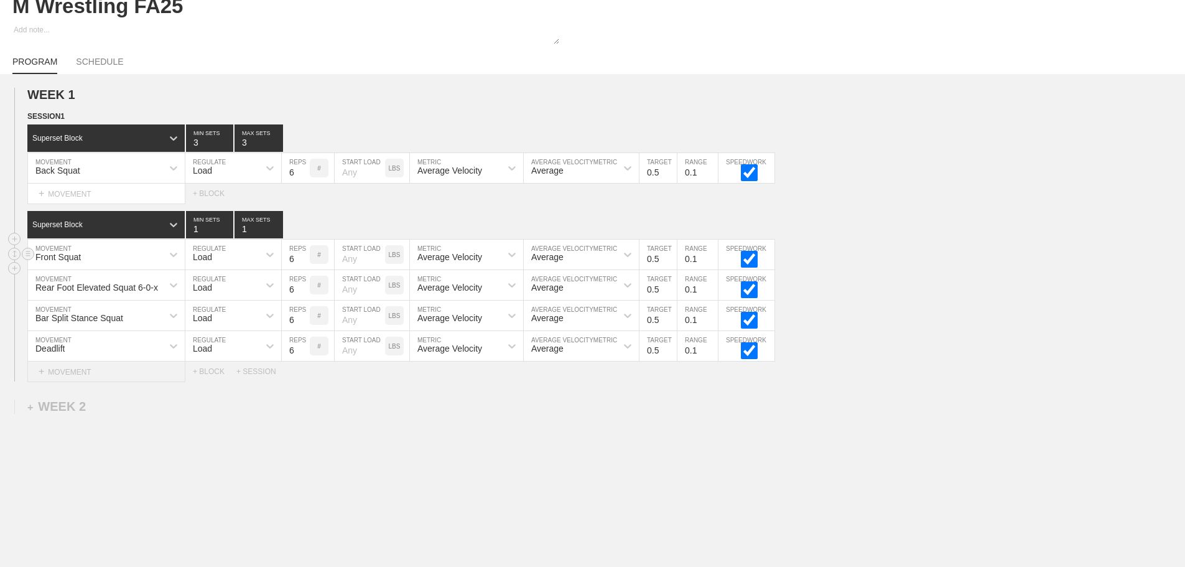
click at [92, 377] on div "+ MOVEMENT" at bounding box center [106, 371] width 158 height 21
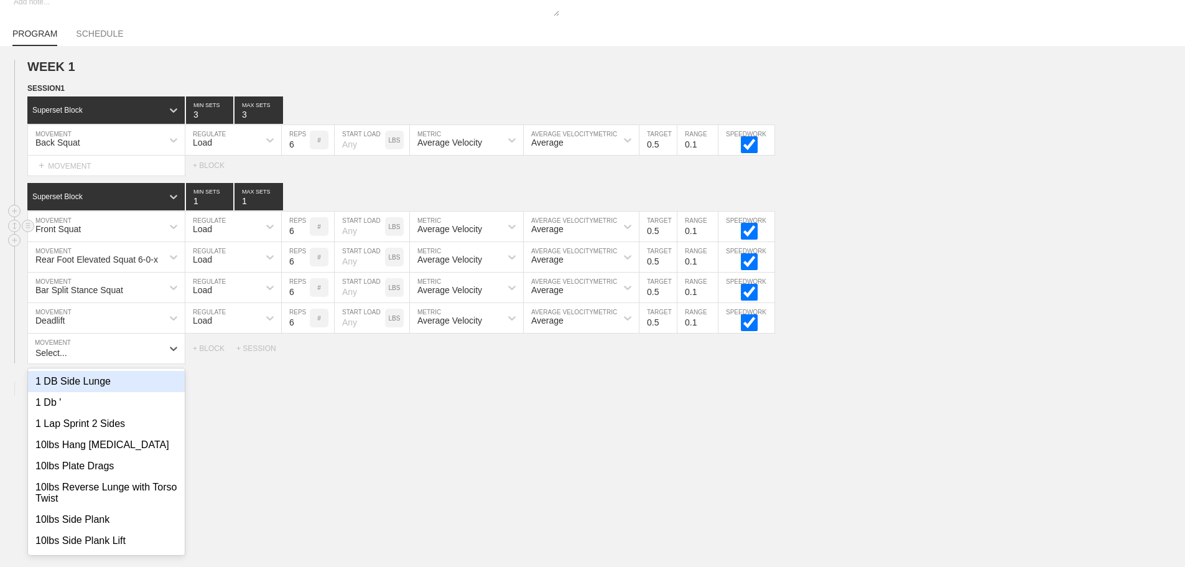
scroll to position [90, 0]
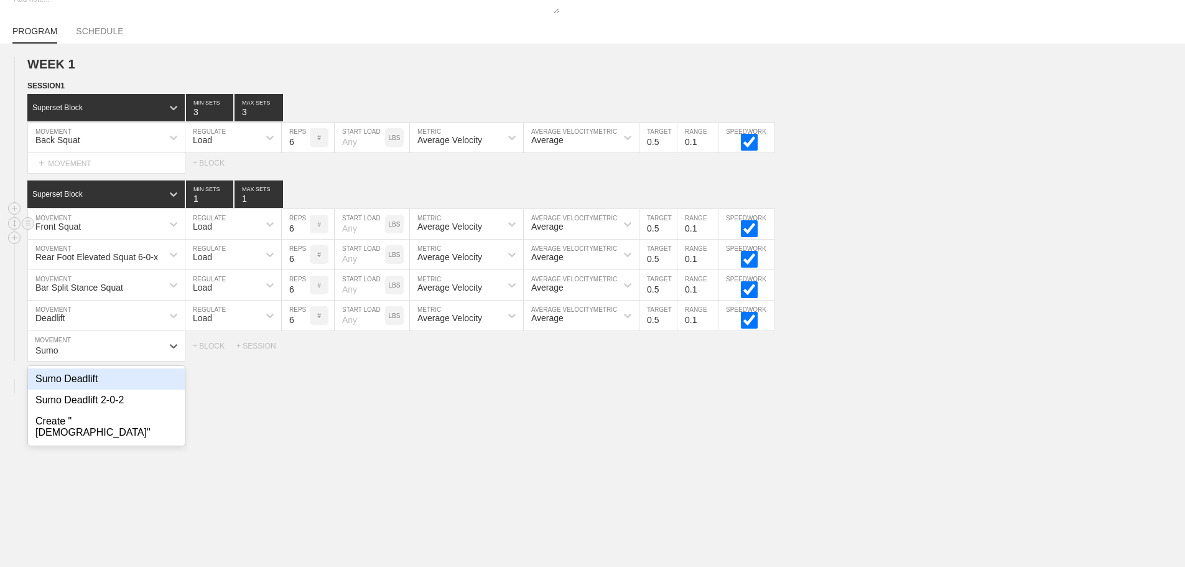
click at [98, 385] on div "Sumo Deadlift" at bounding box center [106, 378] width 157 height 21
type input "Sumo"
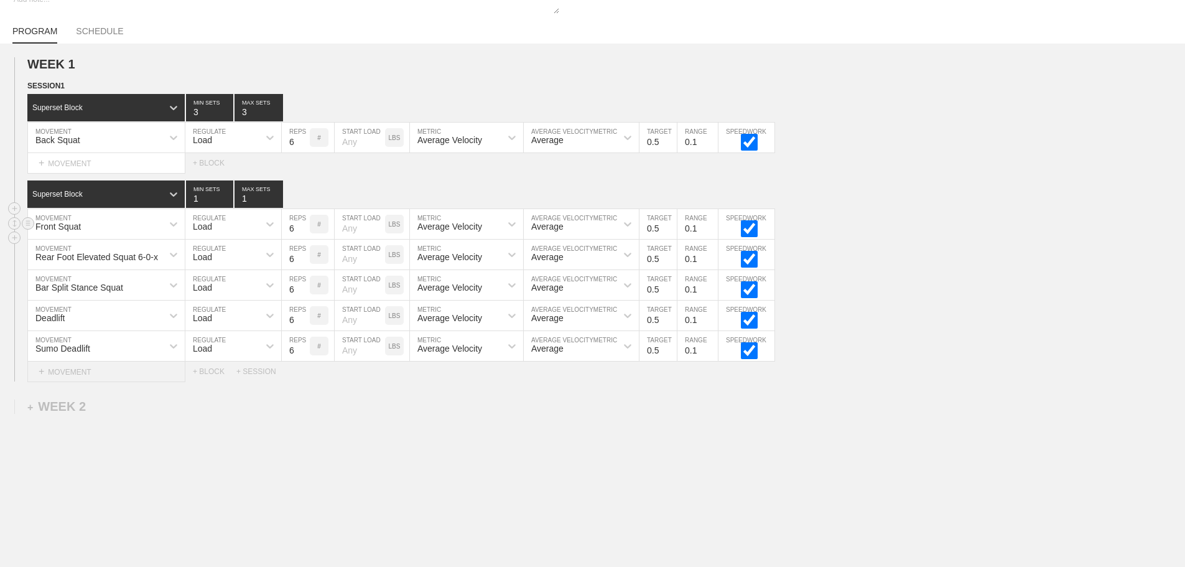
click at [76, 371] on div "+ MOVEMENT" at bounding box center [106, 371] width 158 height 21
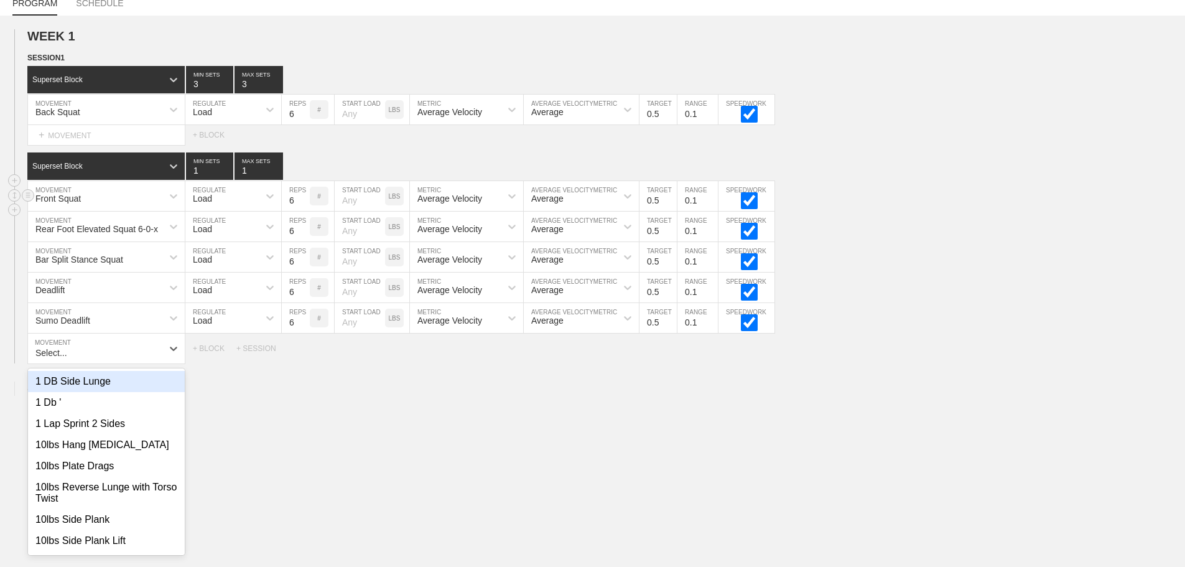
scroll to position [121, 0]
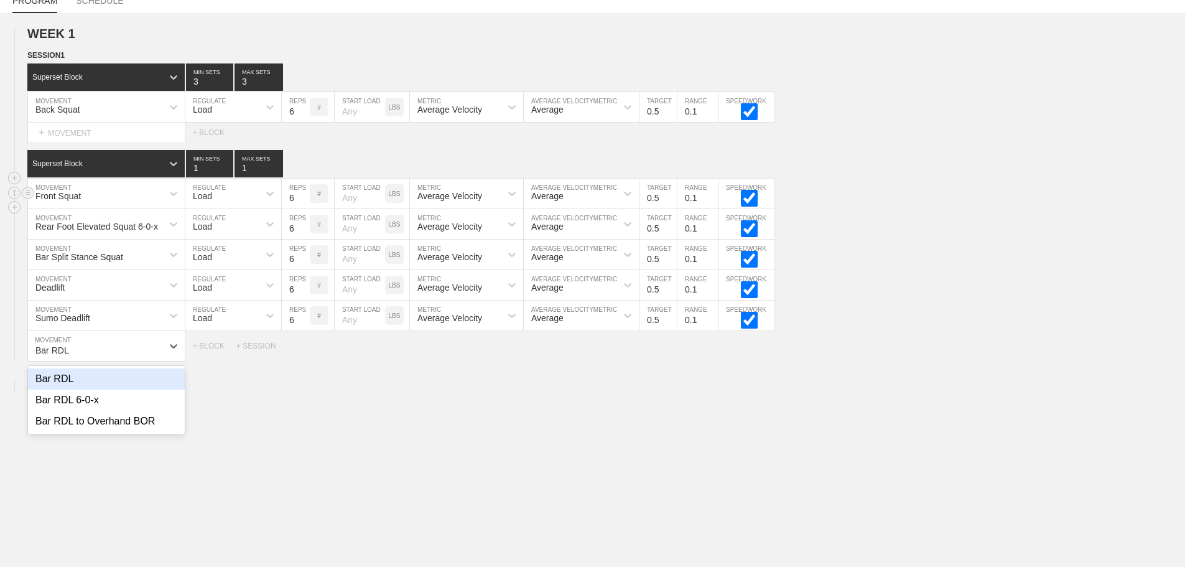
click at [77, 389] on div "Bar RDL" at bounding box center [106, 378] width 157 height 21
type input "Bar RDL"
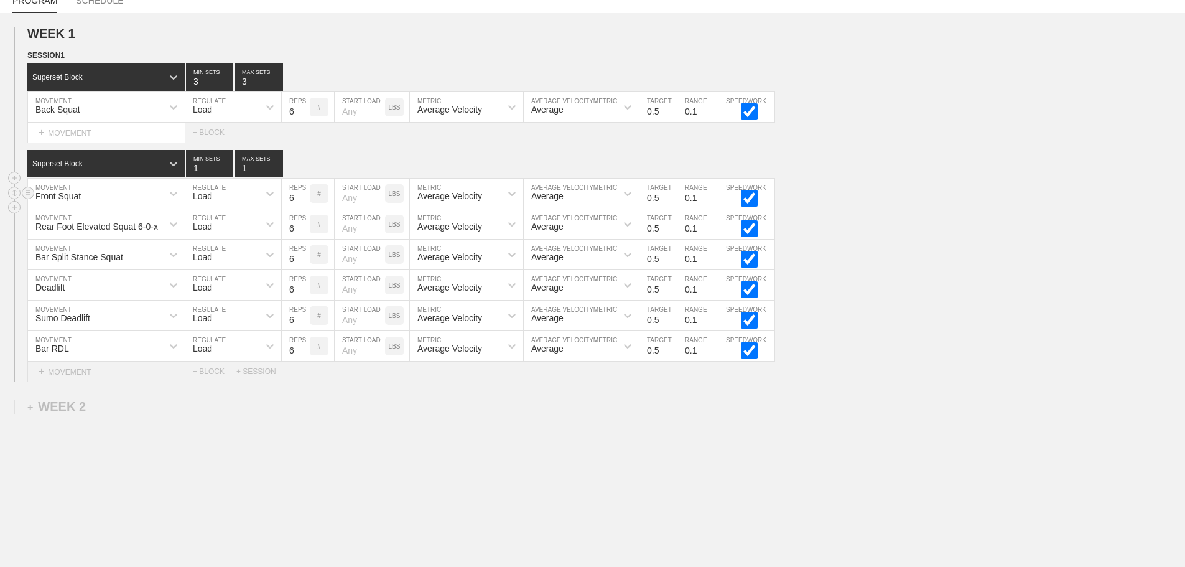
click at [75, 378] on div "+ MOVEMENT" at bounding box center [106, 371] width 158 height 21
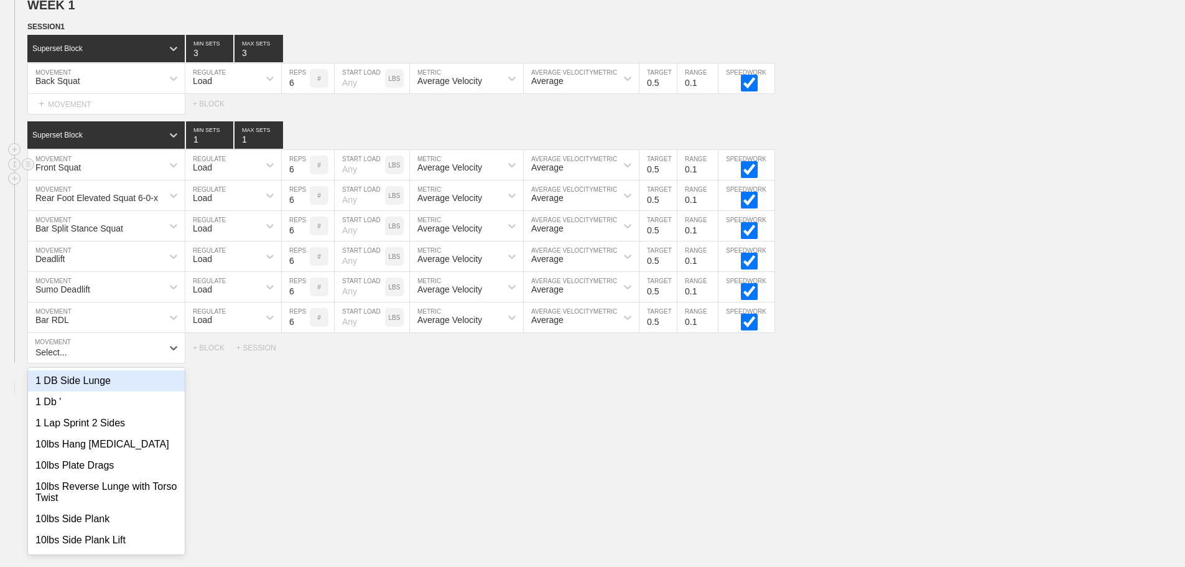
scroll to position [151, 0]
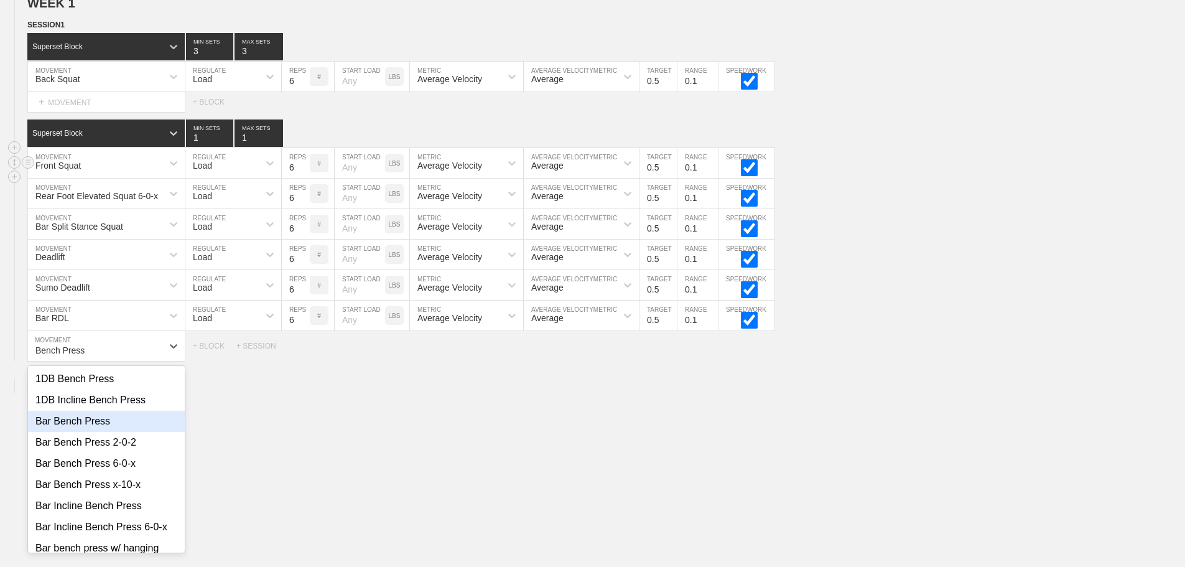
click at [75, 432] on div "Bar Bench Press" at bounding box center [106, 421] width 157 height 21
type input "Bench Press"
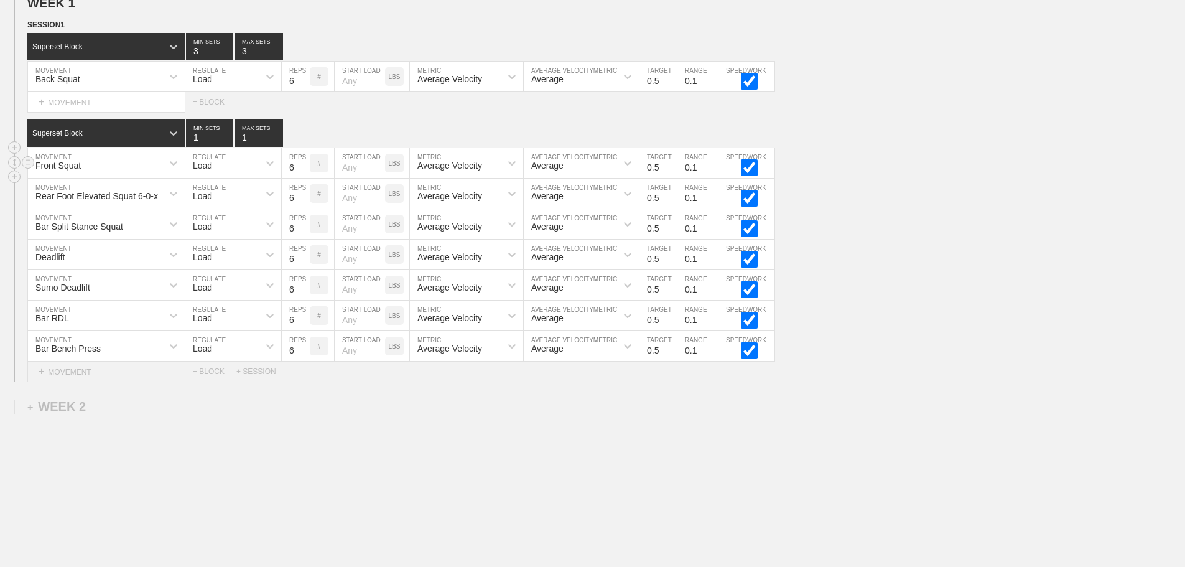
click at [87, 382] on div "+ MOVEMENT" at bounding box center [106, 371] width 158 height 21
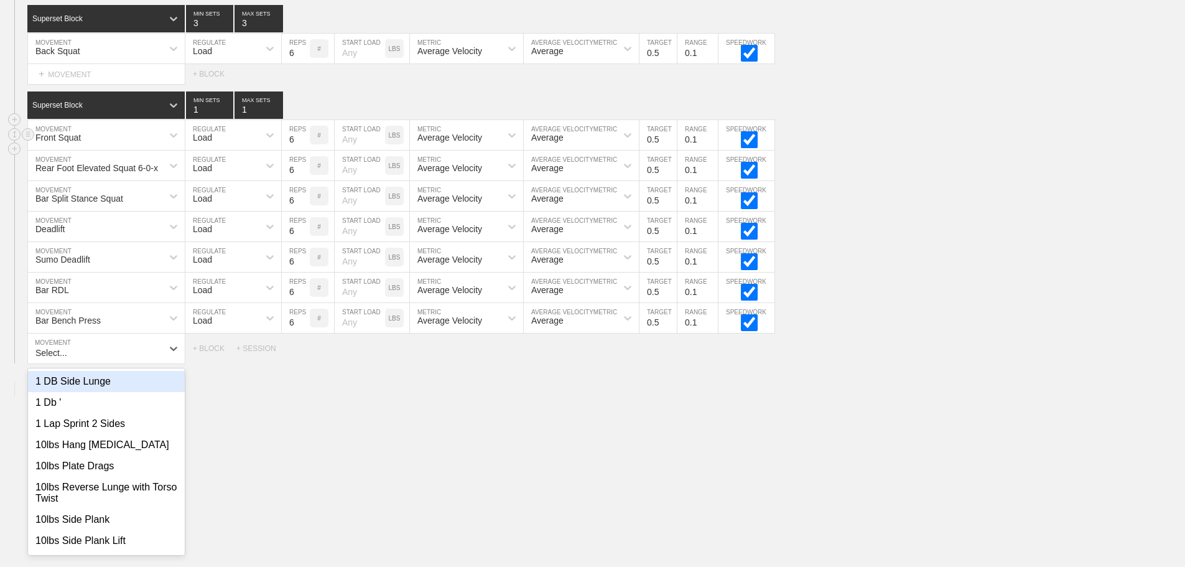
scroll to position [182, 0]
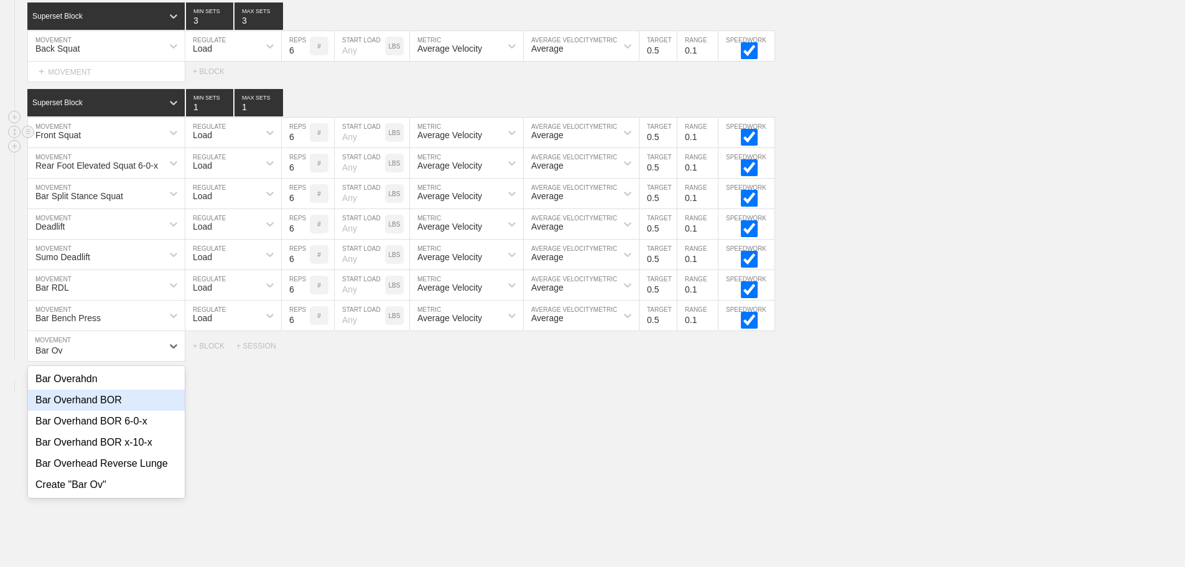
click at [100, 407] on div "Bar Overhand BOR" at bounding box center [106, 399] width 157 height 21
type input "Bar Ov"
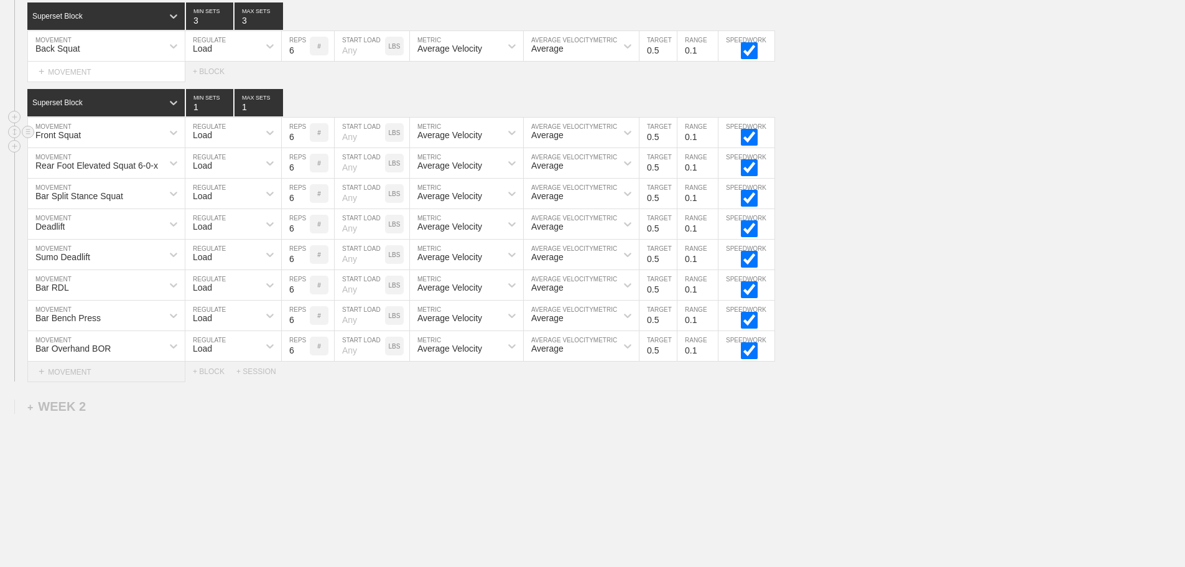
click at [98, 382] on div "+ MOVEMENT" at bounding box center [106, 371] width 158 height 21
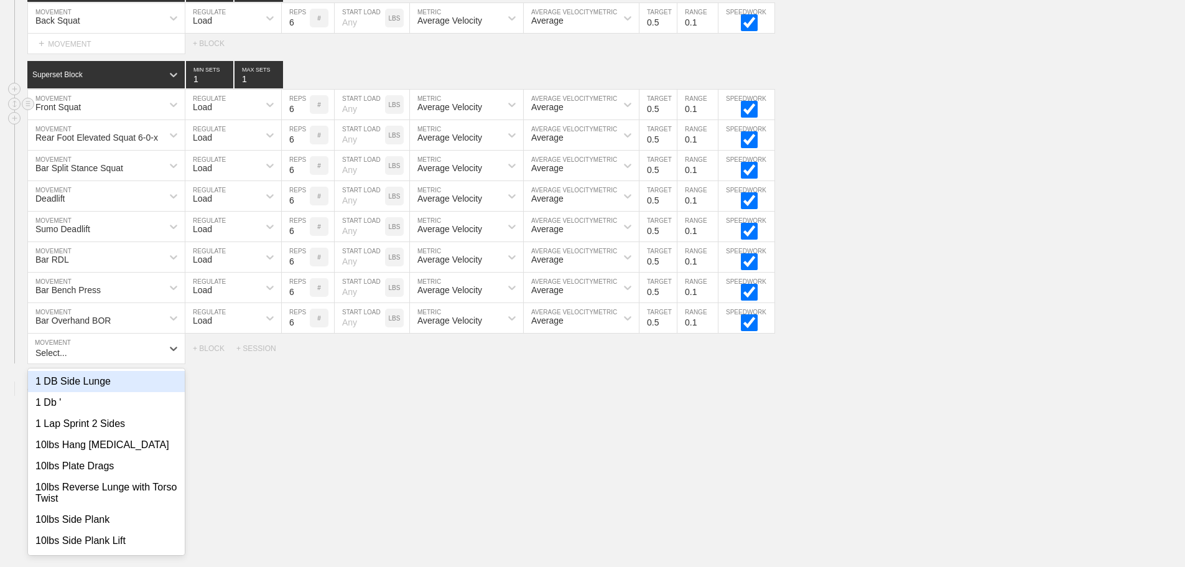
scroll to position [212, 0]
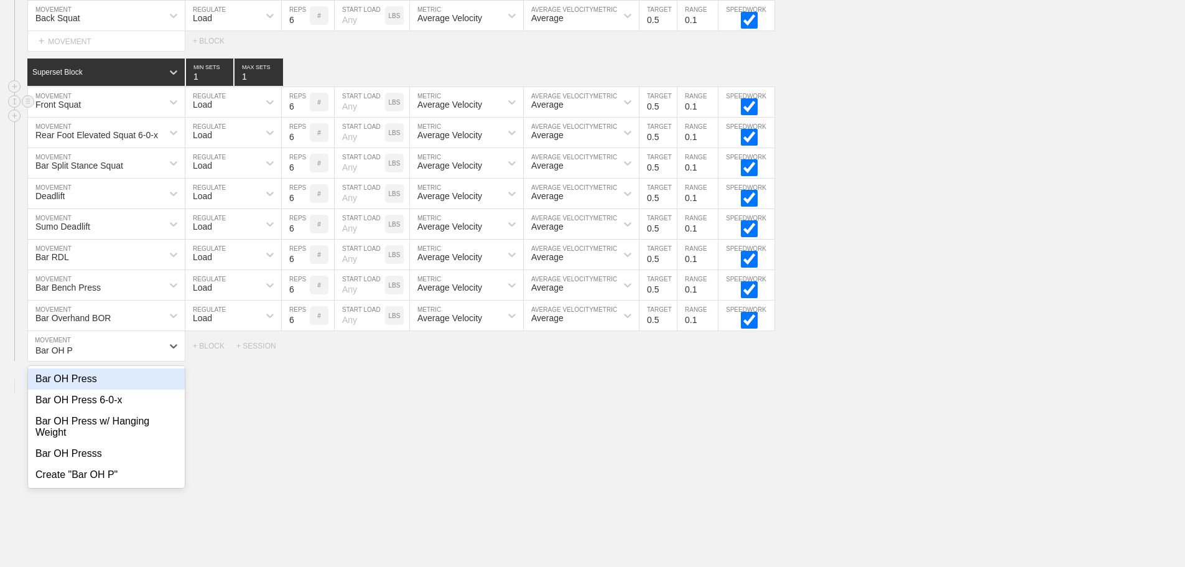
click at [98, 386] on div "Bar OH Press" at bounding box center [106, 378] width 157 height 21
type input "Bar OH P"
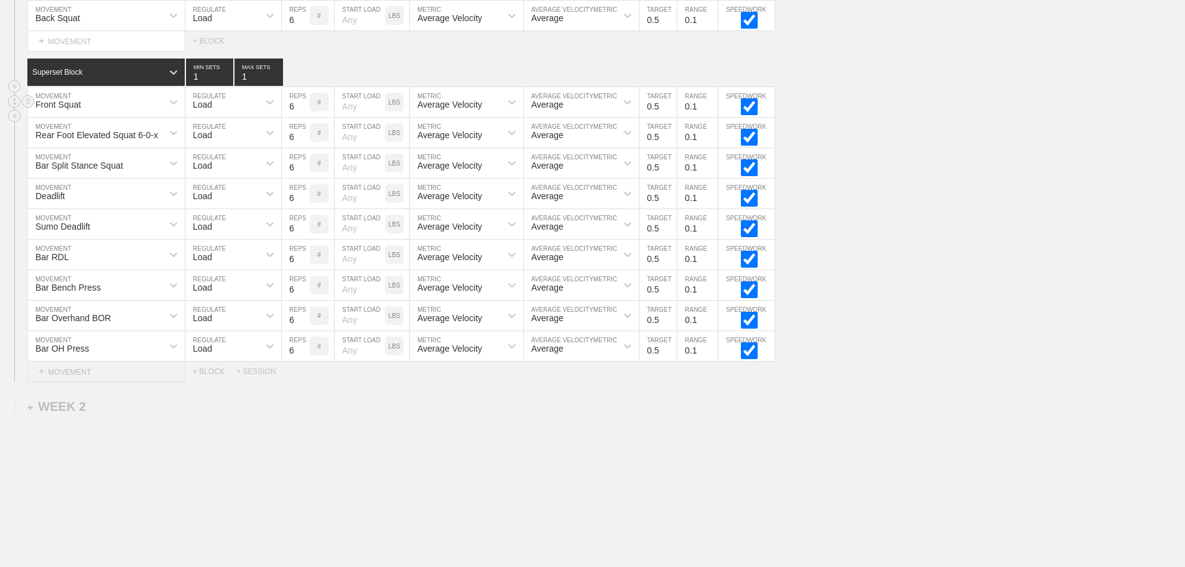
click at [98, 382] on div "+ MOVEMENT" at bounding box center [106, 371] width 158 height 21
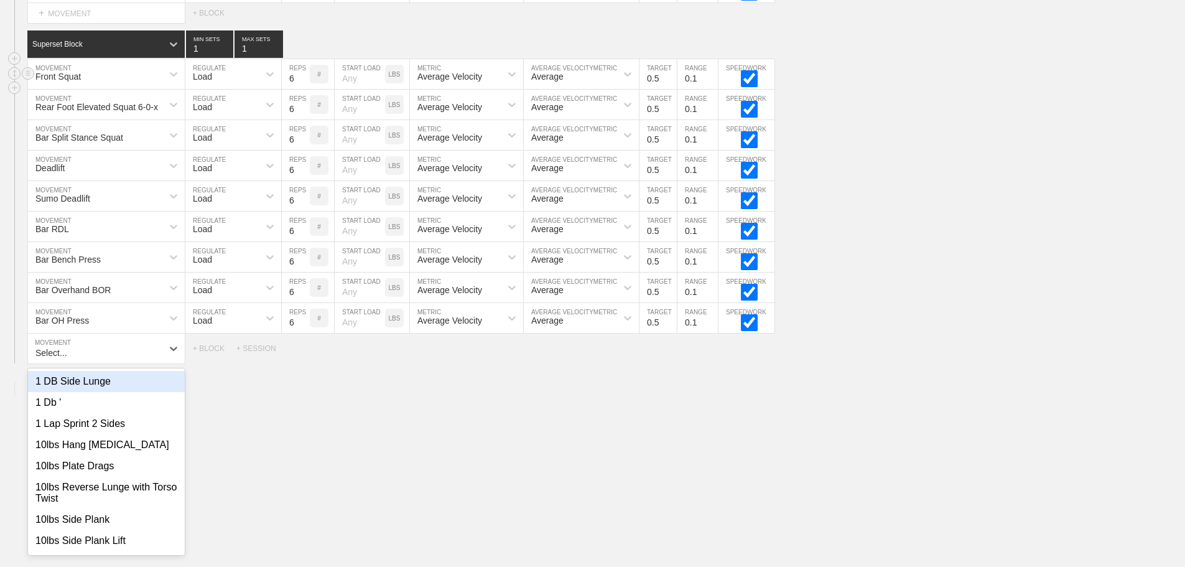
scroll to position [243, 0]
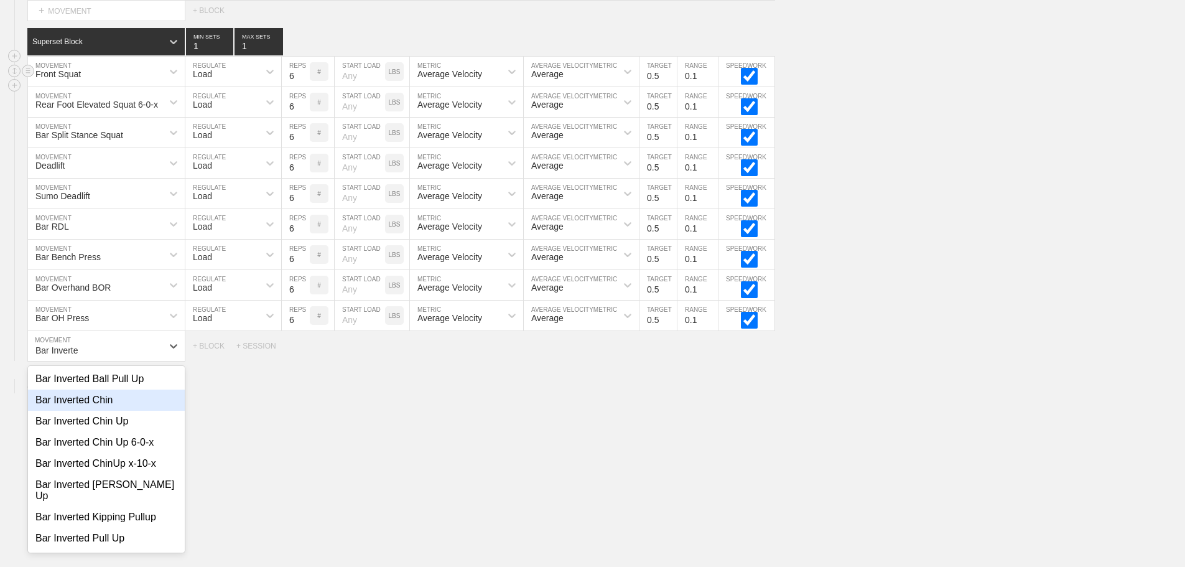
click at [95, 408] on div "Bar Inverted Chin" at bounding box center [106, 399] width 157 height 21
type input "Bar Inverte"
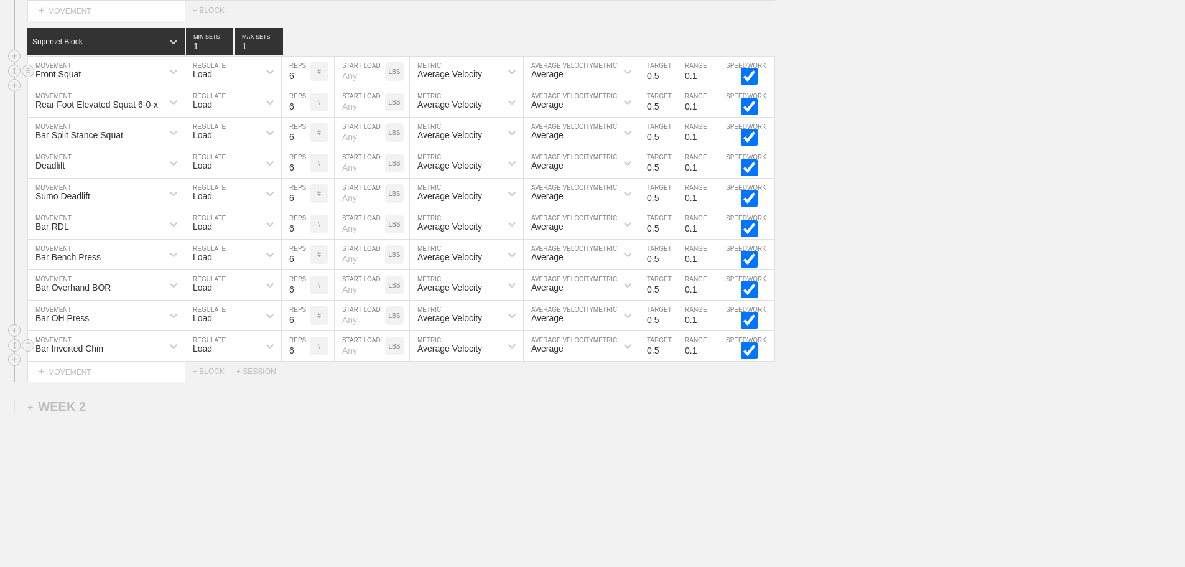
click at [245, 357] on div "Load" at bounding box center [221, 345] width 73 height 21
click at [240, 389] on div "None" at bounding box center [233, 378] width 96 height 21
click at [309, 353] on div "Sensor" at bounding box center [302, 348] width 27 height 10
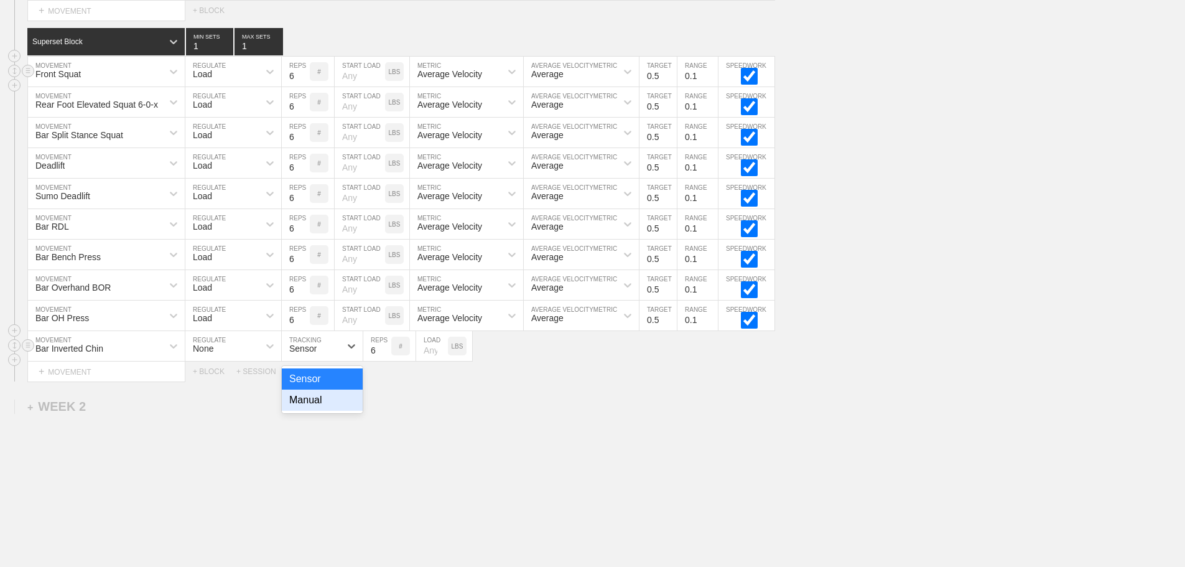
click at [337, 411] on div "Manual" at bounding box center [322, 399] width 81 height 21
click at [643, 465] on div "WEEK 1 DUPLICATE DELETE SESSION 1 Superset Block 3 MIN SETS 3 MAX SETS DUPLICAT…" at bounding box center [592, 245] width 1185 height 709
click at [1121, 253] on div "Bar Bench Press MOVEMENT Load REGULATE 6 REPS # START LOAD LBS Average Velocity…" at bounding box center [592, 255] width 1185 height 30
